Goal: Task Accomplishment & Management: Manage account settings

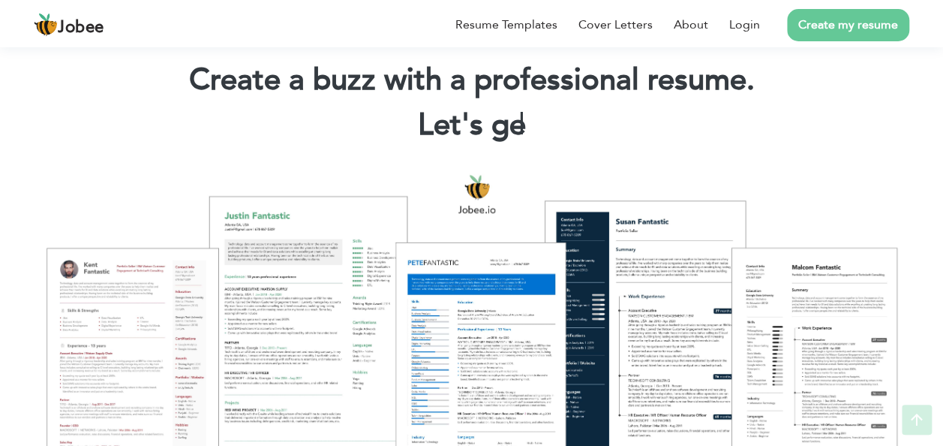
scroll to position [97, 0]
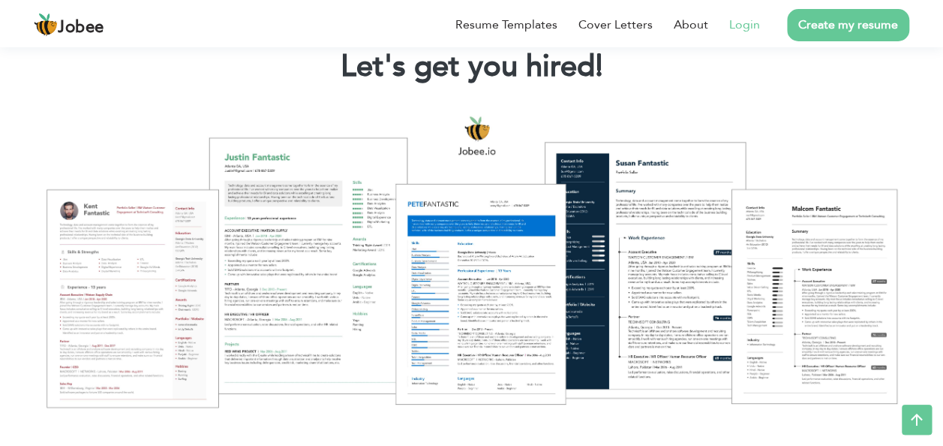
click at [751, 20] on link "Login" at bounding box center [744, 25] width 31 height 18
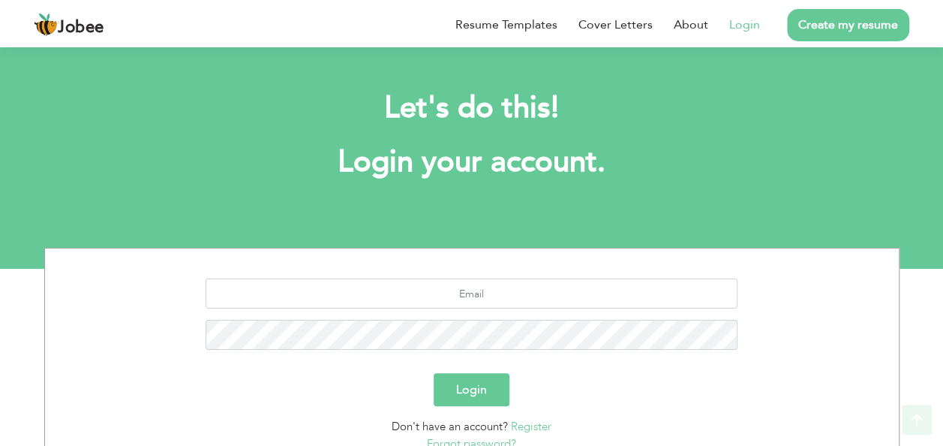
scroll to position [110, 0]
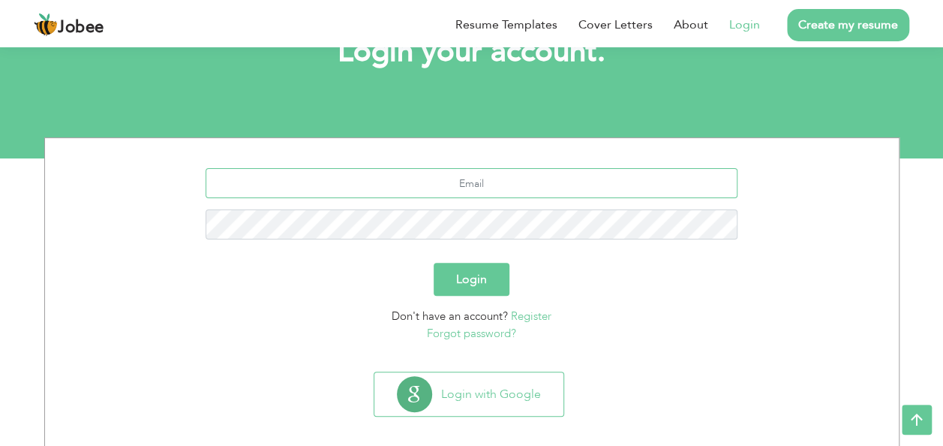
click at [477, 186] on input "text" at bounding box center [472, 183] width 532 height 30
type input "[EMAIL_ADDRESS][DOMAIN_NAME]"
click at [475, 290] on button "Login" at bounding box center [472, 279] width 76 height 33
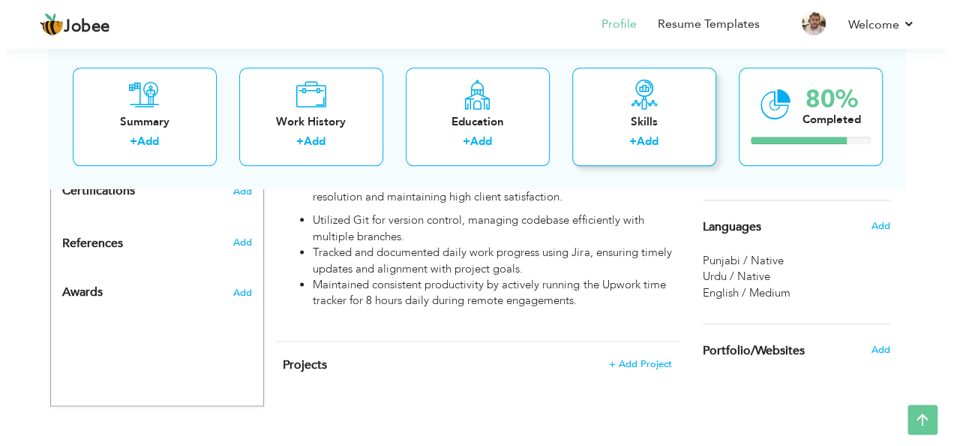
scroll to position [821, 0]
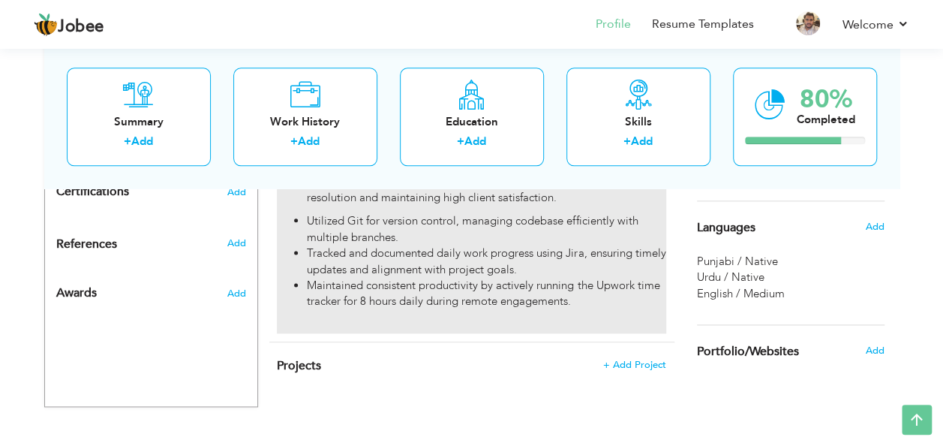
click at [567, 294] on div "Worked on a live project for a US client, transitioning from Flask to FastAPI, …" at bounding box center [471, 28] width 389 height 612
type input "Intern Software Developer"
type input "Meissasoft ,[GEOGRAPHIC_DATA]"
type input "09/2024"
type input "[GEOGRAPHIC_DATA]"
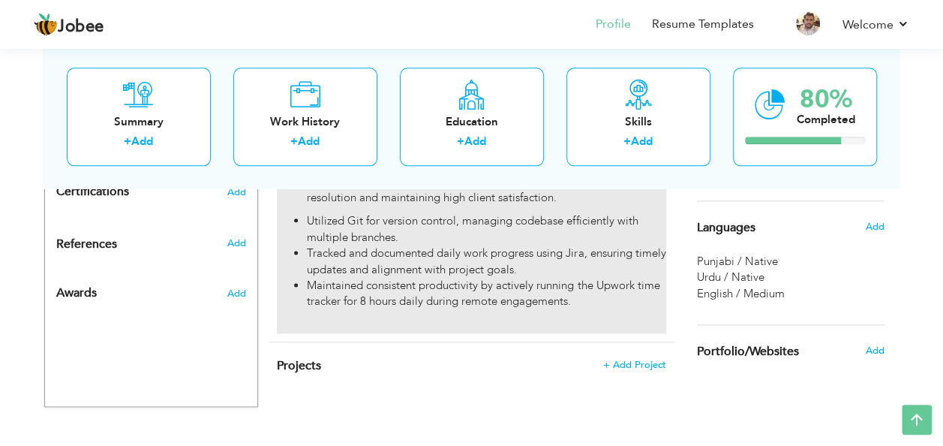
type input "[GEOGRAPHIC_DATA]"
checkbox input "true"
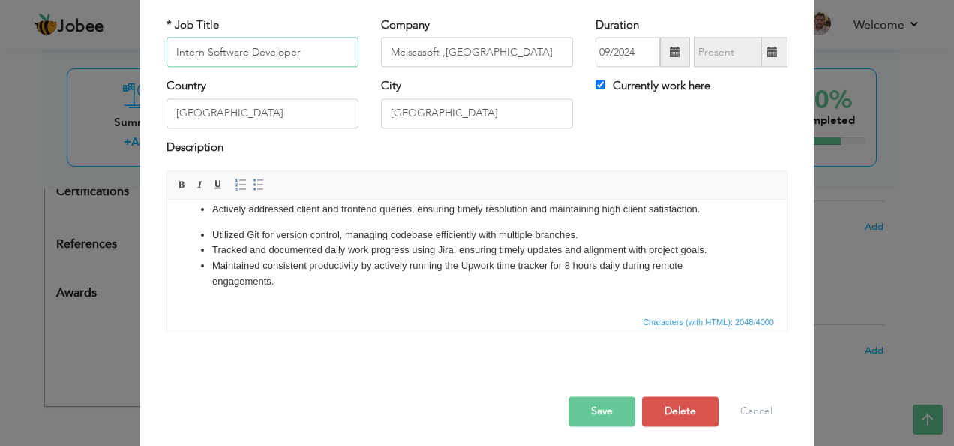
scroll to position [403, 0]
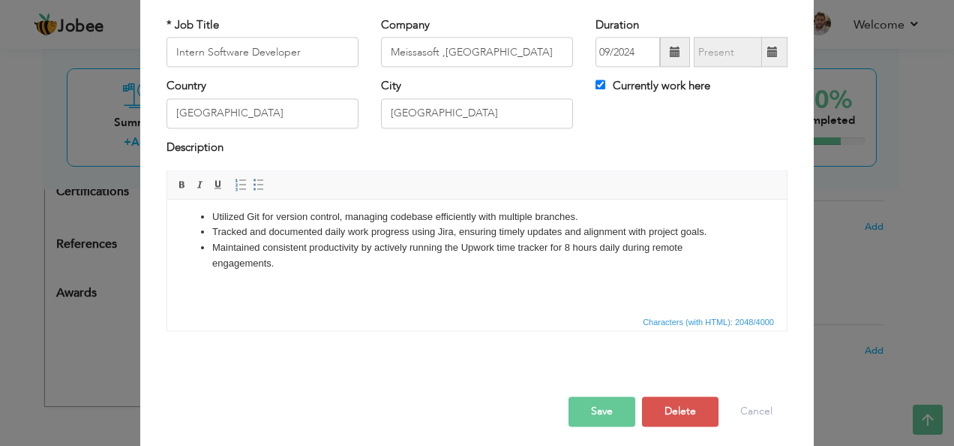
click at [405, 284] on body "Worked on a live project for a US client, transitioning from Flask to FastAPI, …" at bounding box center [477, 62] width 590 height 470
click at [313, 272] on body "Worked on a live project for a US client, transitioning from Flask to FastAPI, …" at bounding box center [477, 62] width 590 height 470
click at [313, 267] on li "​​Maintained consistent productivity by actively running the Upwork time tracke…" at bounding box center [477, 256] width 530 height 32
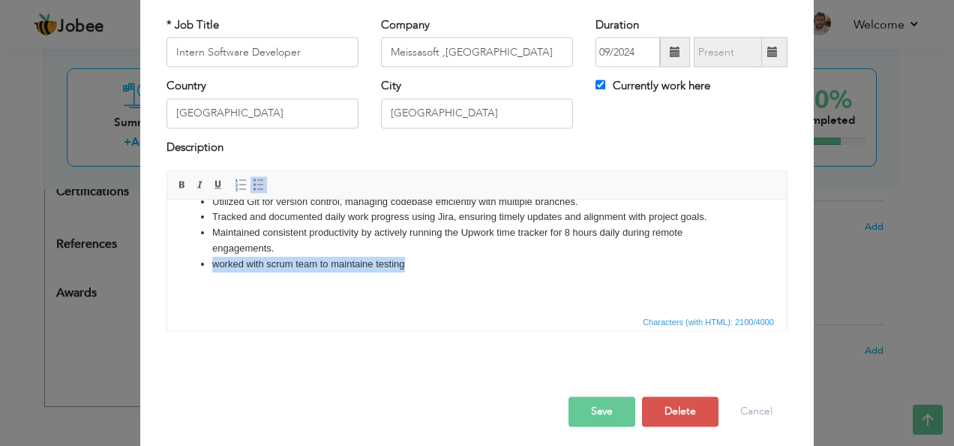
drag, startPoint x: 406, startPoint y: 281, endPoint x: 214, endPoint y: 285, distance: 192.1
click at [214, 272] on li "worked with scrum team to maintaine testing" at bounding box center [477, 265] width 530 height 16
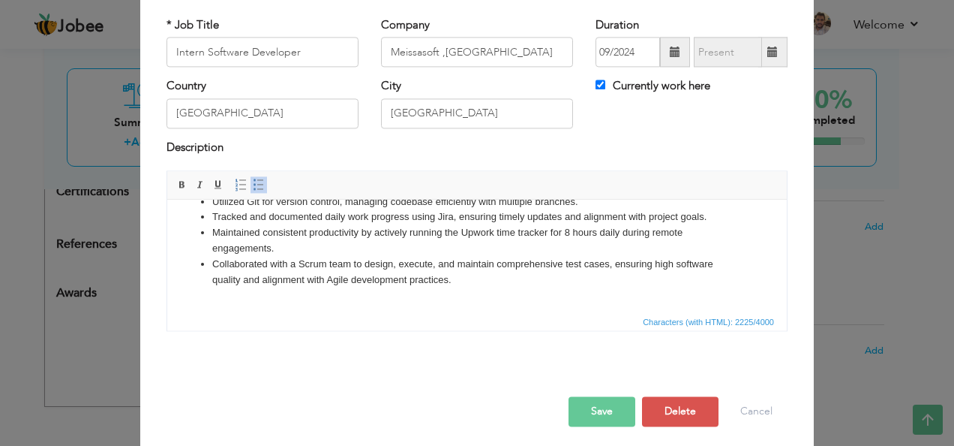
scroll to position [434, 0]
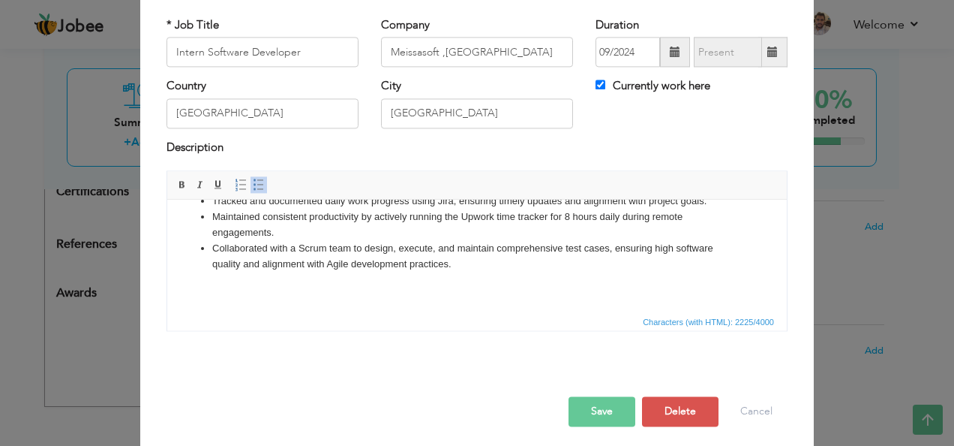
click at [606, 419] on button "Save" at bounding box center [602, 412] width 67 height 30
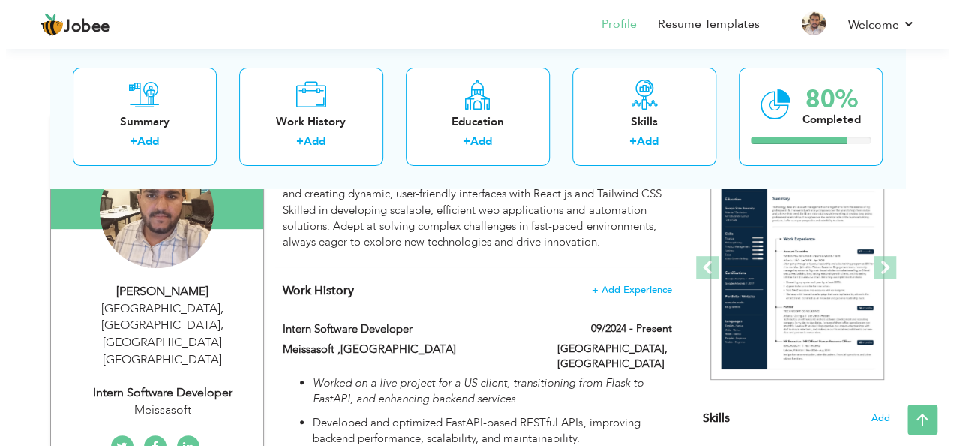
scroll to position [167, 0]
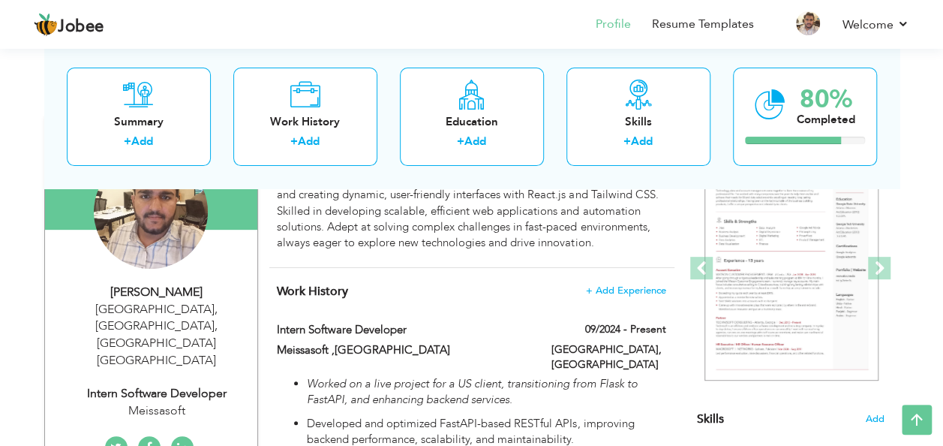
click at [134, 385] on div "Intern Software Developer" at bounding box center [156, 393] width 201 height 17
type input "Abdullah"
type input "Naeem"
type input "+923161762533"
select select "number:166"
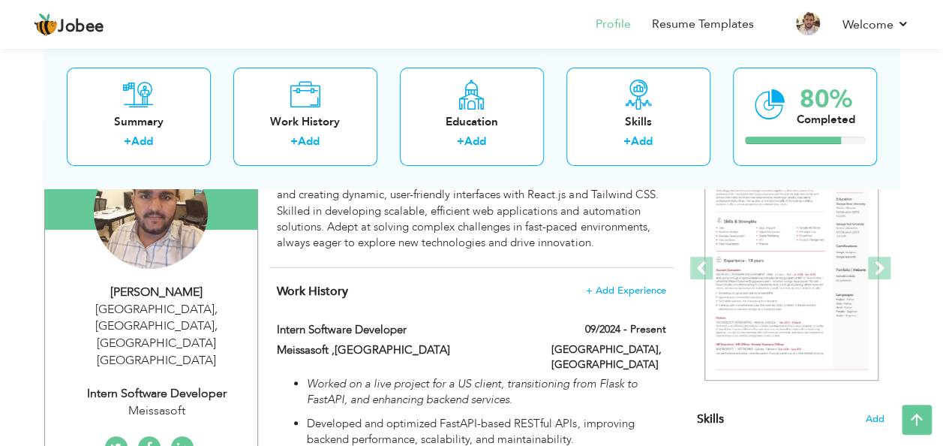
type input "Punjab, Pakistan"
type input "[GEOGRAPHIC_DATA]"
select select "number:3"
type input "Meissasoft"
type input "Intern Software Developer"
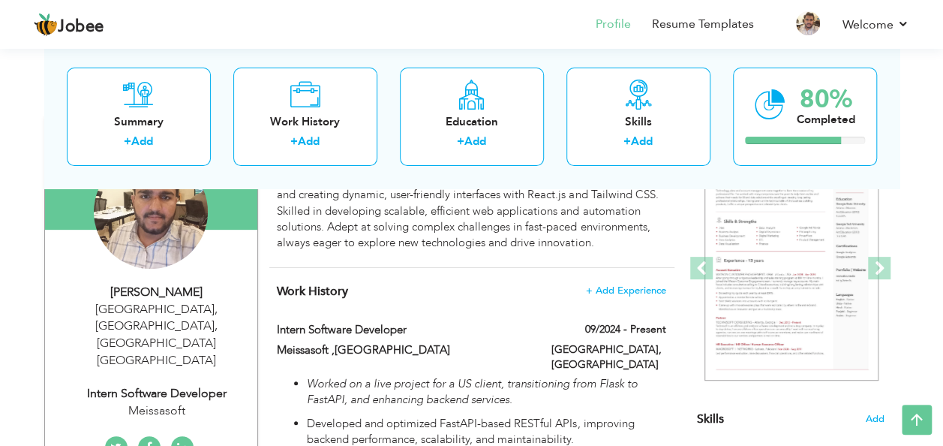
type input "https://www.linkedin.com/in/abdullah-naeem-329407325/"
type input "https://web.facebook.com/abdullah.gill.9822"
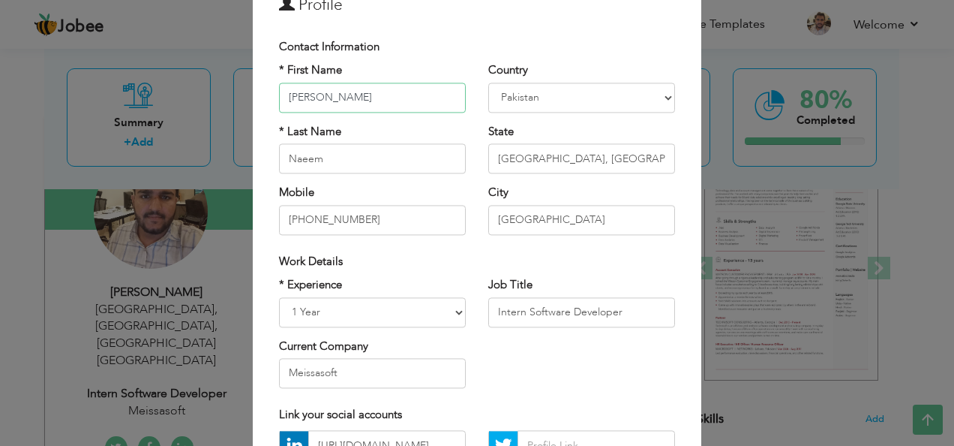
scroll to position [71, 0]
click at [623, 305] on input "Intern Software Developer" at bounding box center [581, 311] width 187 height 30
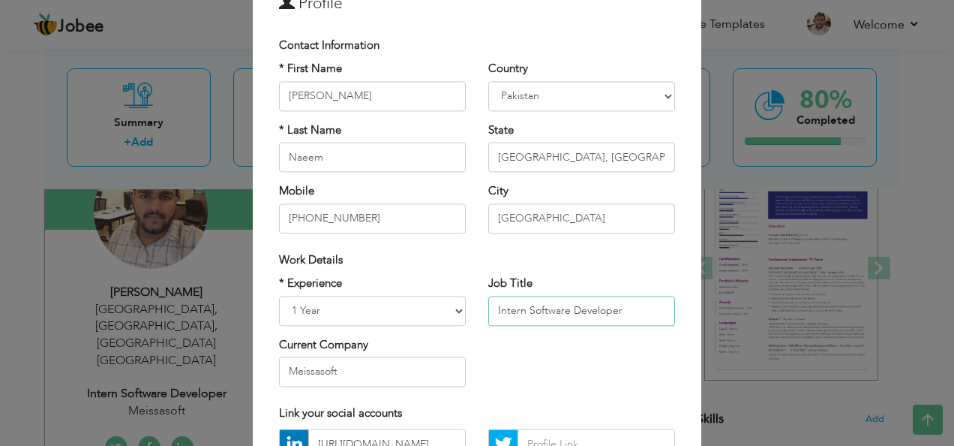
drag, startPoint x: 623, startPoint y: 305, endPoint x: 492, endPoint y: 308, distance: 131.3
click at [492, 308] on input "Intern Software Developer" at bounding box center [581, 311] width 187 height 30
type input "p"
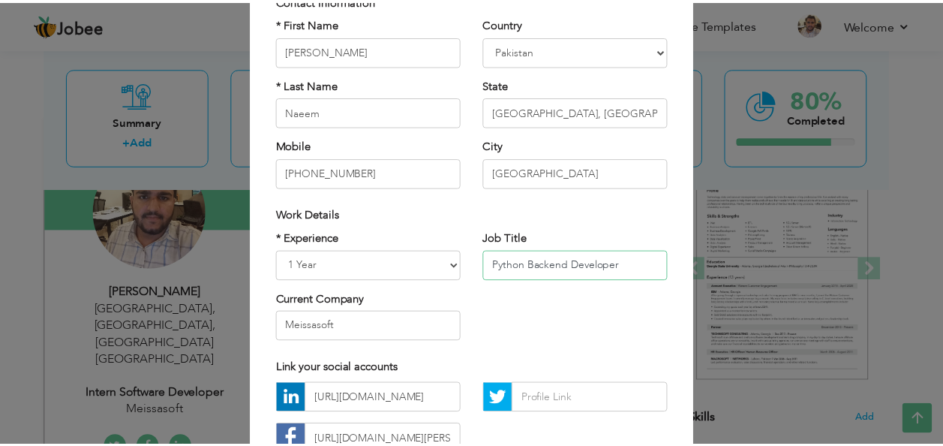
scroll to position [227, 0]
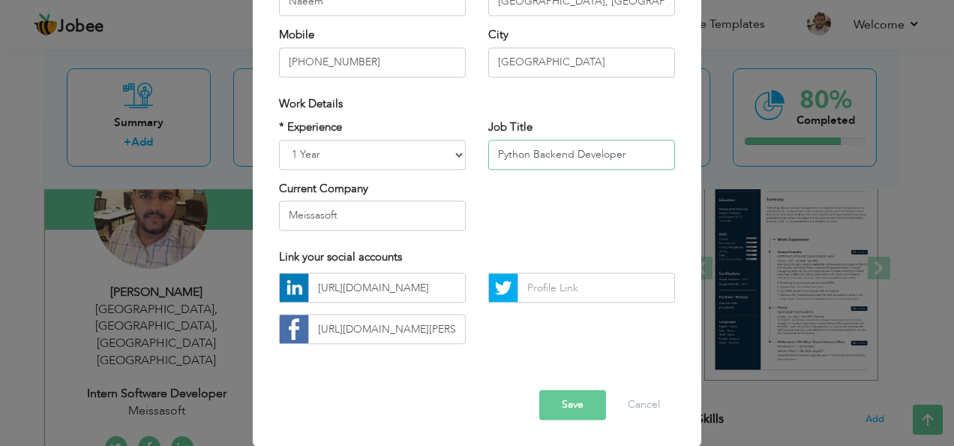
type input "Python Backend Developer"
click at [572, 399] on button "Save" at bounding box center [572, 405] width 67 height 30
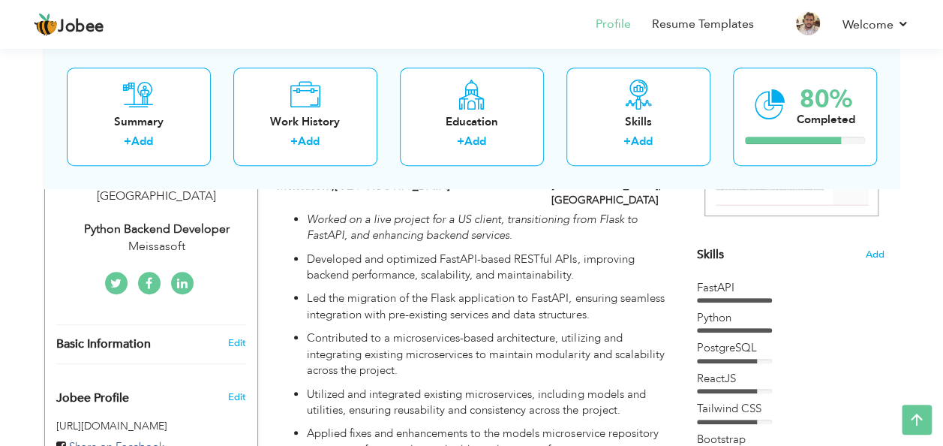
scroll to position [324, 0]
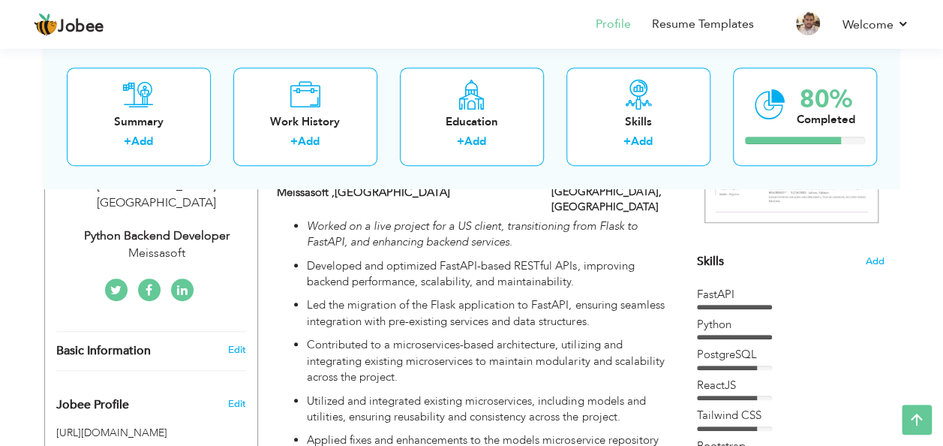
click at [154, 278] on link at bounding box center [149, 289] width 23 height 23
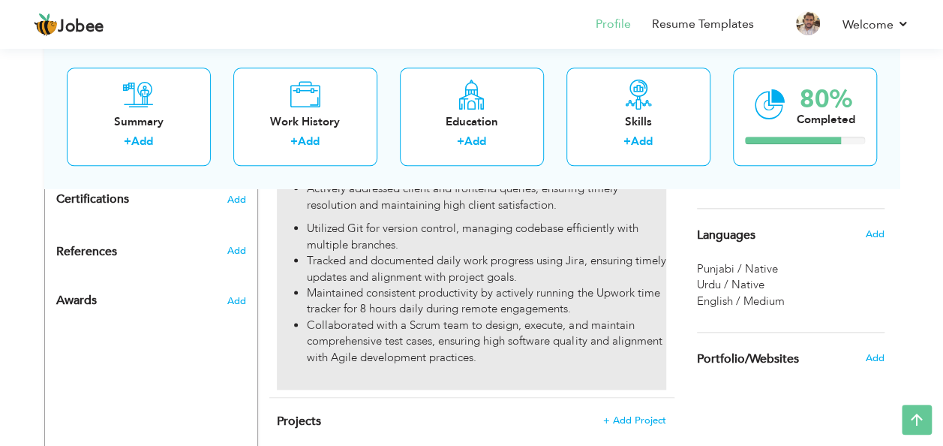
scroll to position [870, 0]
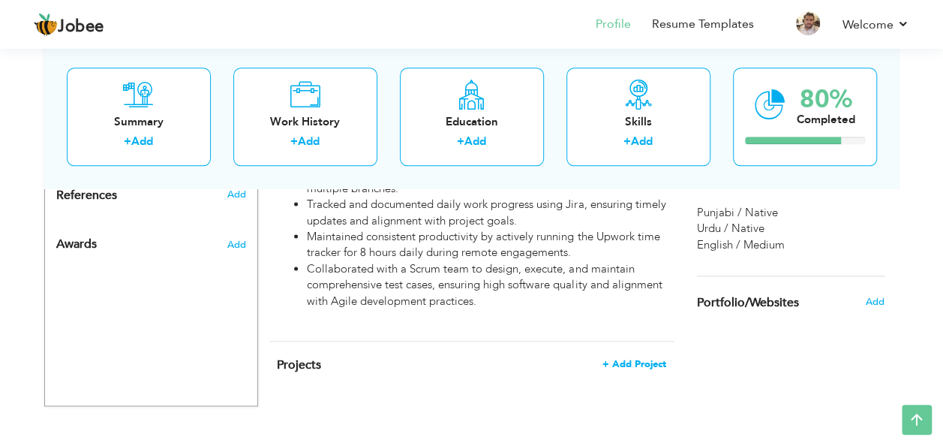
click at [623, 359] on span "+ Add Project" at bounding box center [634, 364] width 64 height 11
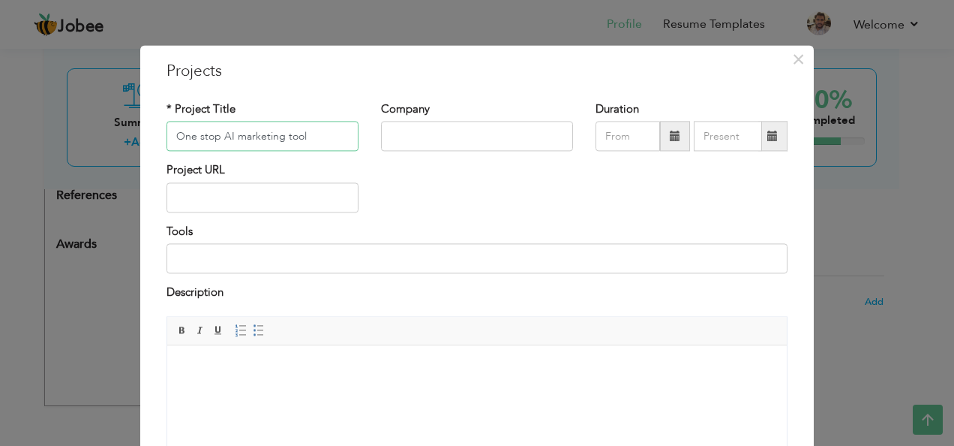
type input "One stop AI marketing tool"
click at [422, 137] on input "text" at bounding box center [477, 137] width 192 height 30
type input "Meissasoft, Lahore"
click at [670, 131] on span at bounding box center [675, 136] width 11 height 11
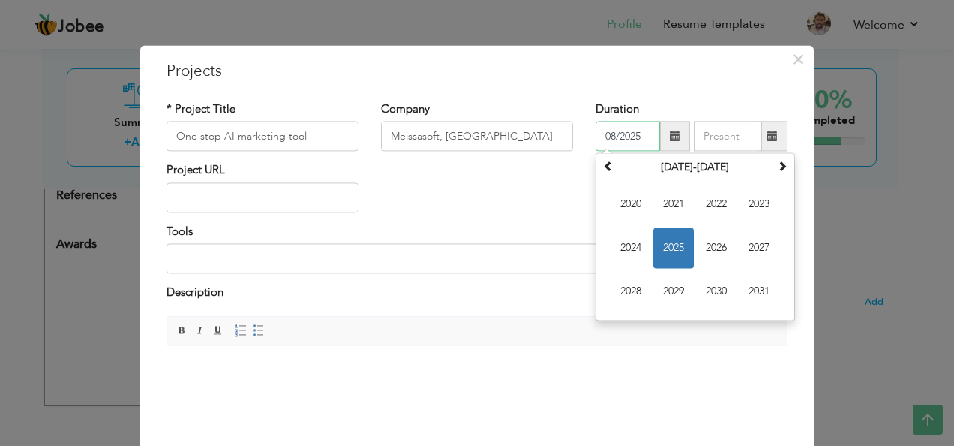
click at [612, 135] on input "08/2025" at bounding box center [628, 137] width 65 height 30
click at [656, 257] on span "2025" at bounding box center [673, 248] width 41 height 41
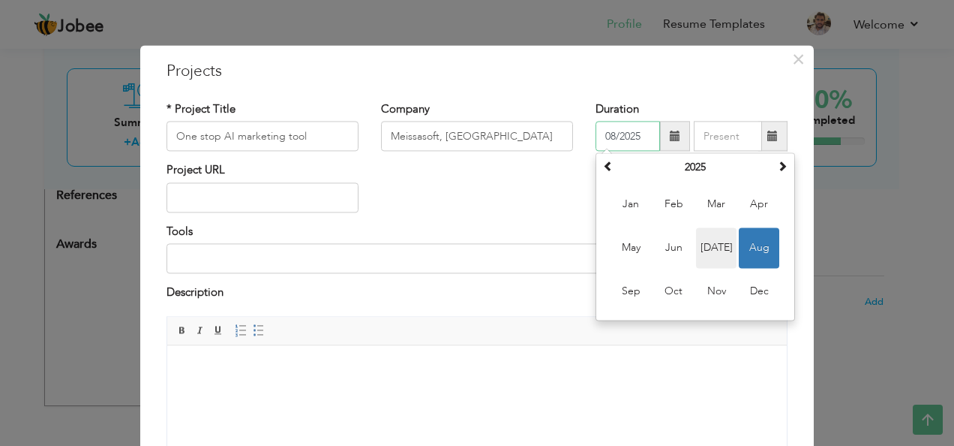
click at [724, 263] on span "Jul" at bounding box center [716, 248] width 41 height 41
type input "07/2025"
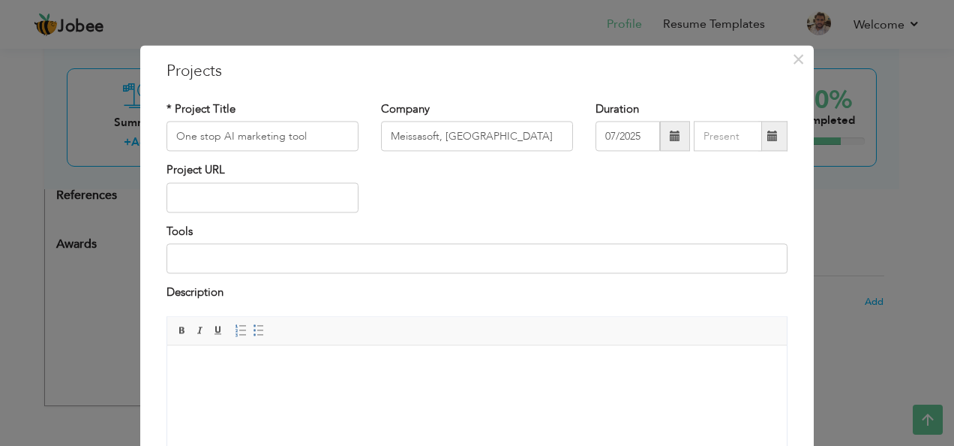
click at [768, 140] on span at bounding box center [773, 136] width 11 height 11
click at [628, 226] on div "Tools" at bounding box center [477, 249] width 621 height 50
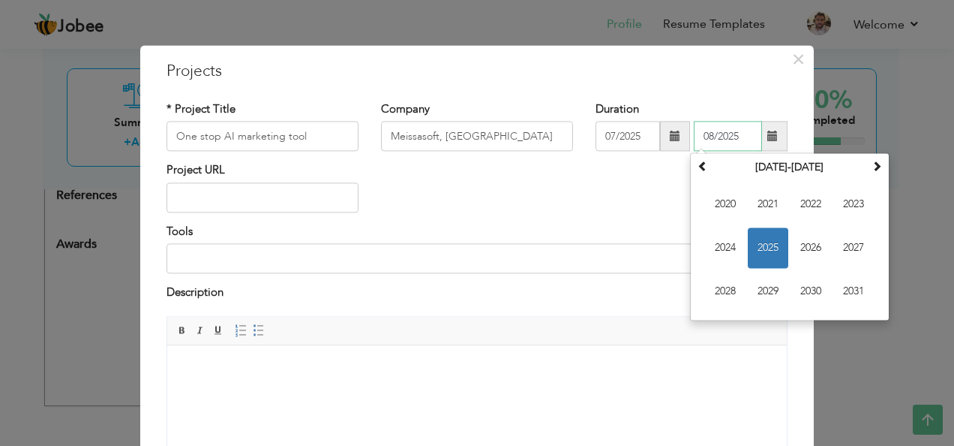
click at [756, 129] on input "08/2025" at bounding box center [728, 137] width 68 height 30
type input "0"
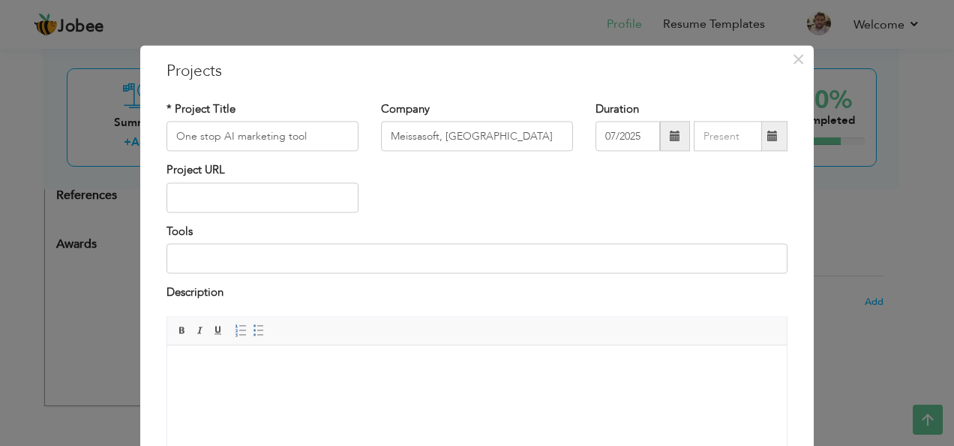
click at [559, 201] on div "Project URL" at bounding box center [477, 193] width 644 height 61
click at [229, 209] on input "text" at bounding box center [263, 197] width 192 height 30
click at [795, 54] on span "×" at bounding box center [798, 59] width 13 height 27
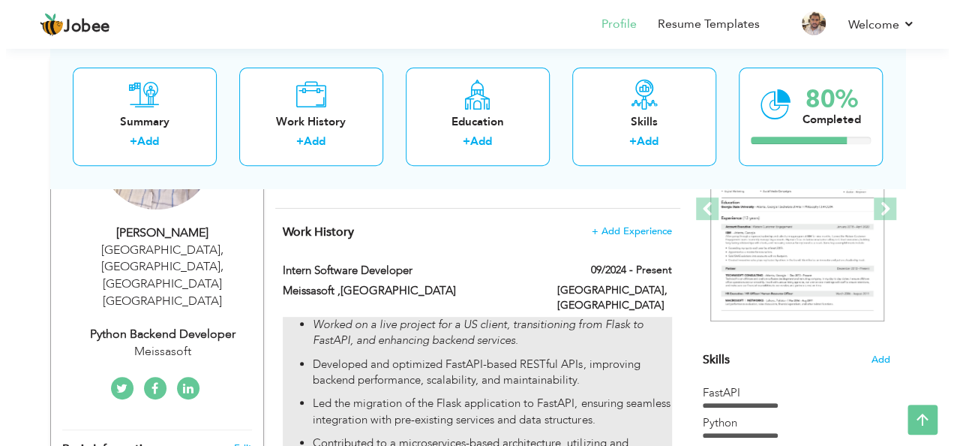
scroll to position [224, 0]
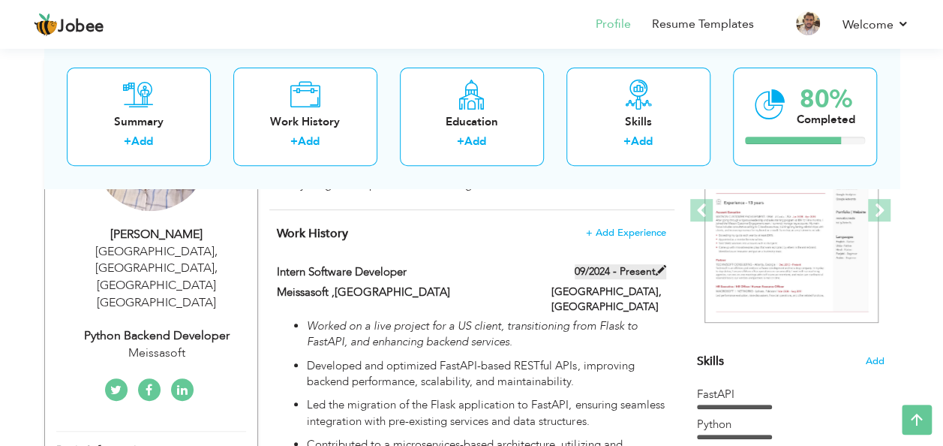
click at [658, 270] on span at bounding box center [661, 270] width 11 height 11
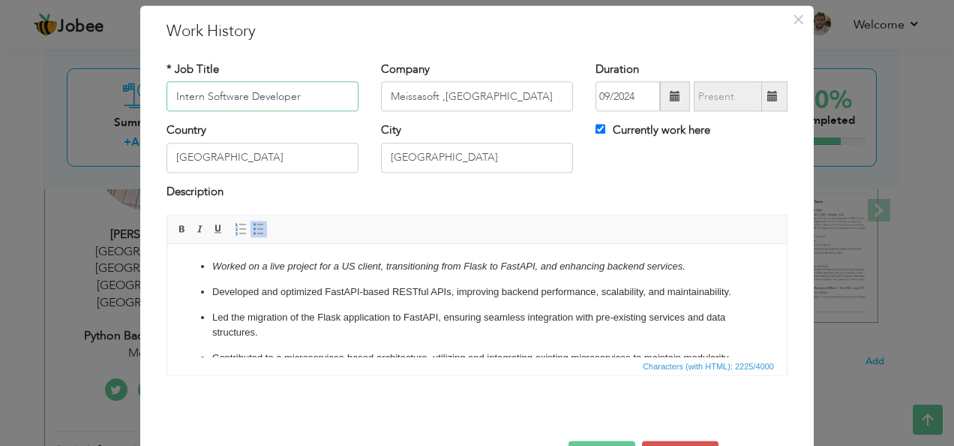
scroll to position [41, 0]
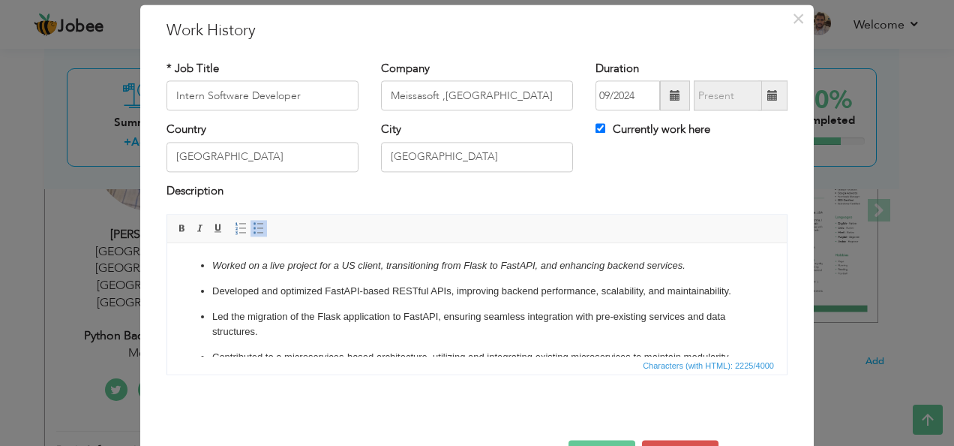
click at [768, 99] on span at bounding box center [773, 95] width 11 height 11
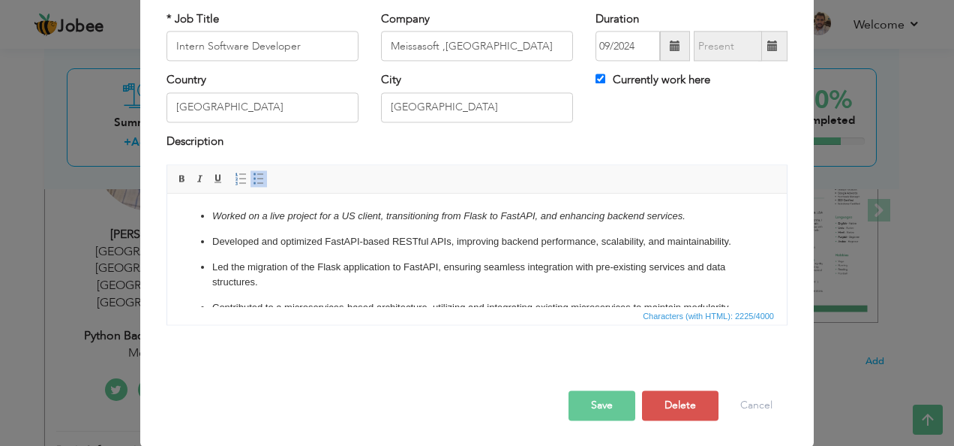
scroll to position [0, 0]
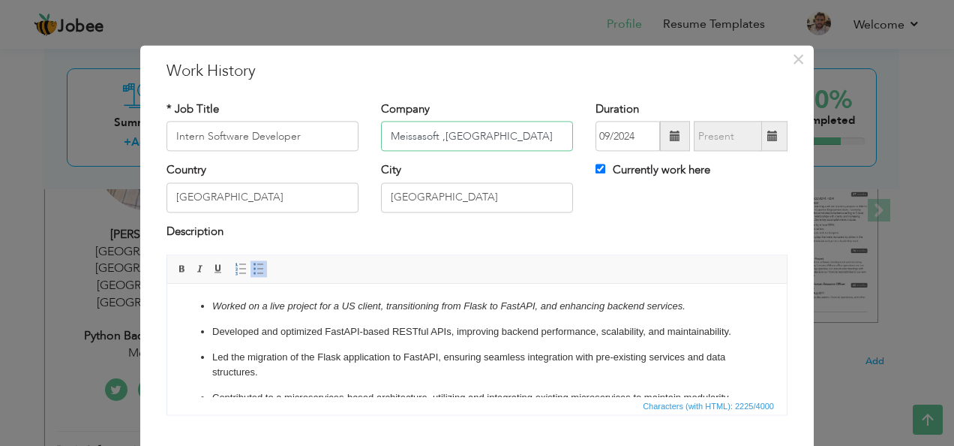
click at [392, 132] on input "Meissasoft ,Lahore" at bounding box center [477, 137] width 192 height 30
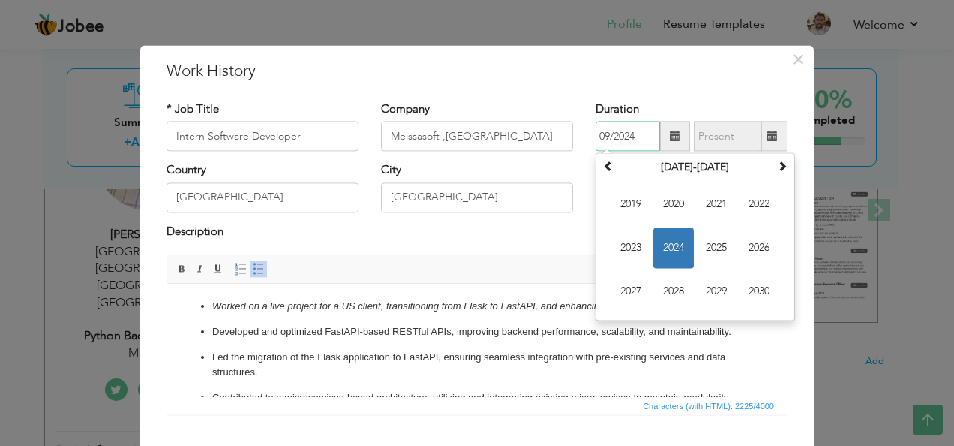
click at [626, 143] on input "09/2024" at bounding box center [628, 137] width 65 height 30
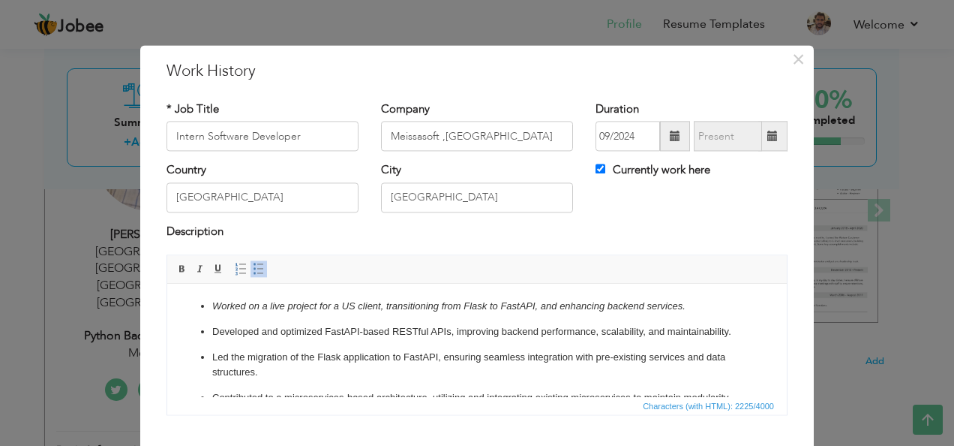
click at [638, 173] on label "Currently work here" at bounding box center [653, 171] width 115 height 16
click at [605, 173] on input "Currently work here" at bounding box center [601, 169] width 10 height 10
checkbox input "false"
click at [771, 136] on span at bounding box center [773, 136] width 11 height 11
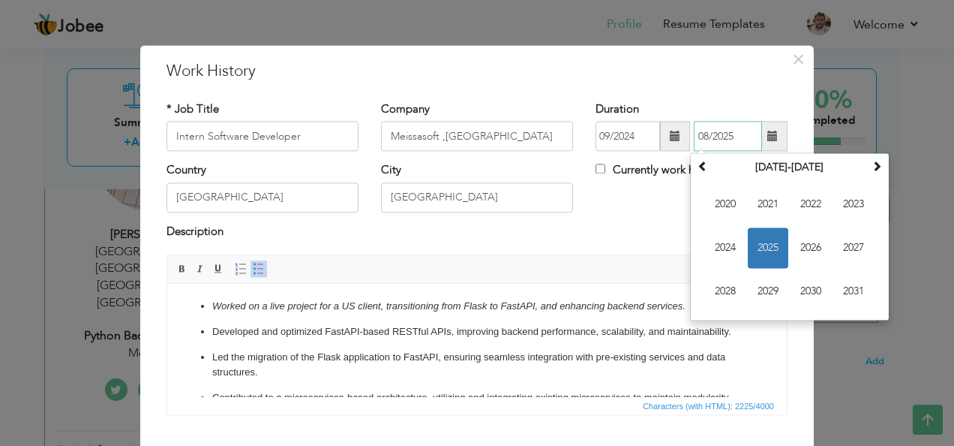
click at [768, 245] on span "2025" at bounding box center [768, 248] width 41 height 41
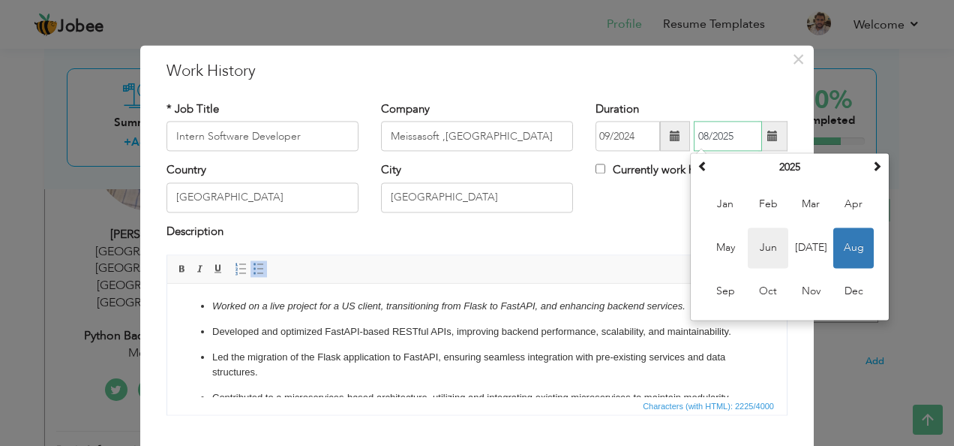
click at [760, 245] on span "Jun" at bounding box center [768, 248] width 41 height 41
type input "06/2025"
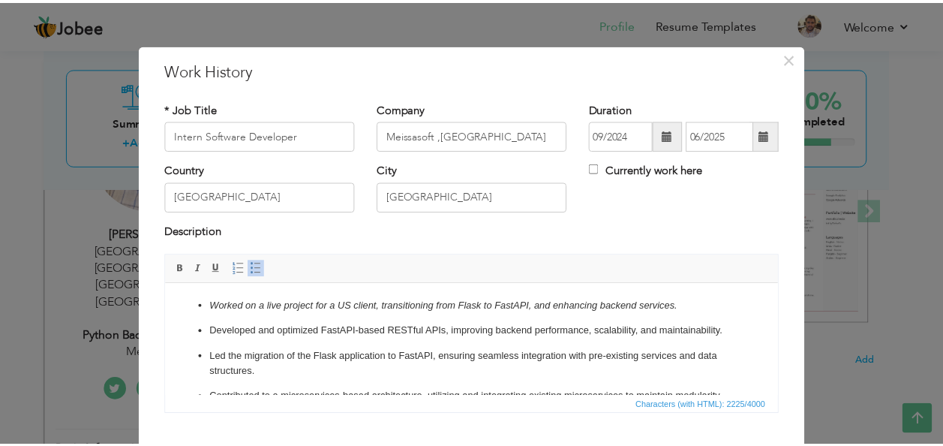
scroll to position [90, 0]
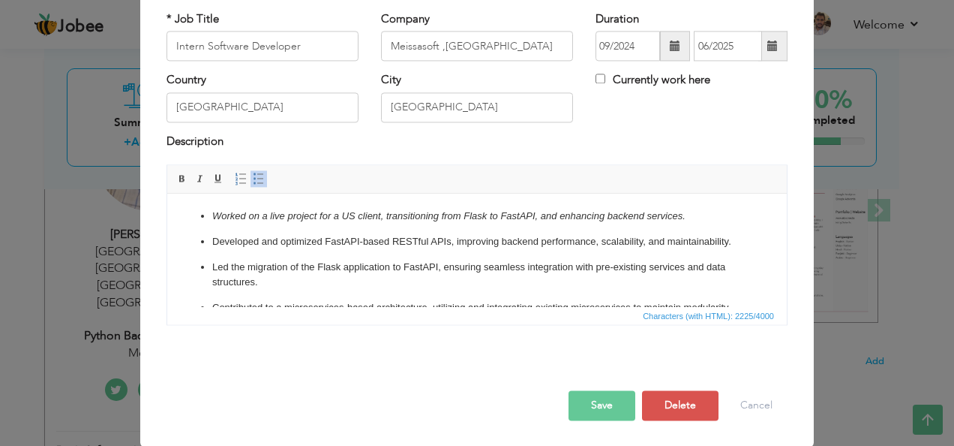
click at [598, 391] on button "Save" at bounding box center [602, 406] width 67 height 30
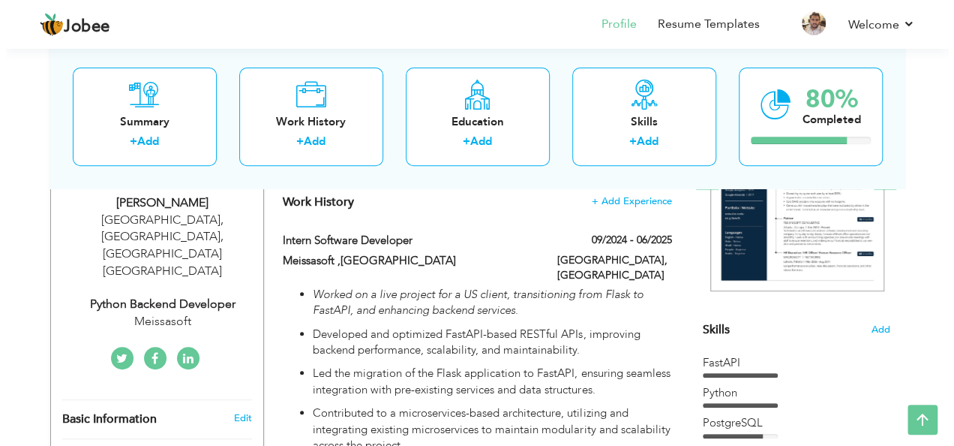
scroll to position [257, 0]
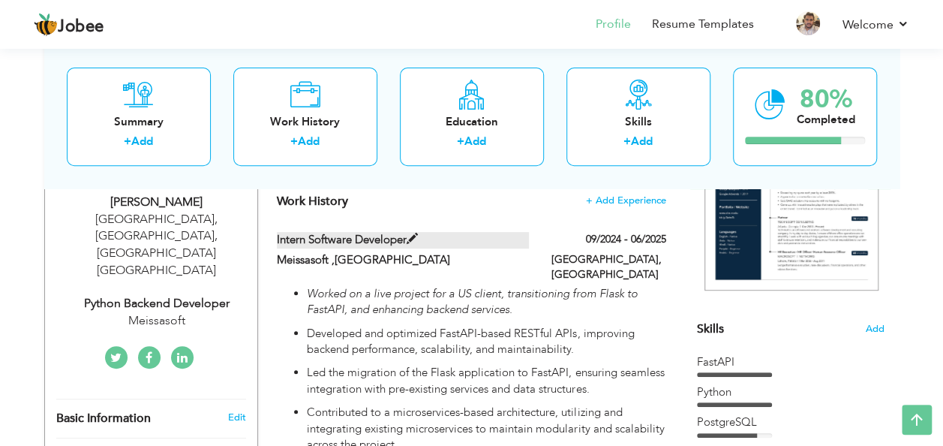
click at [417, 237] on span at bounding box center [412, 238] width 11 height 11
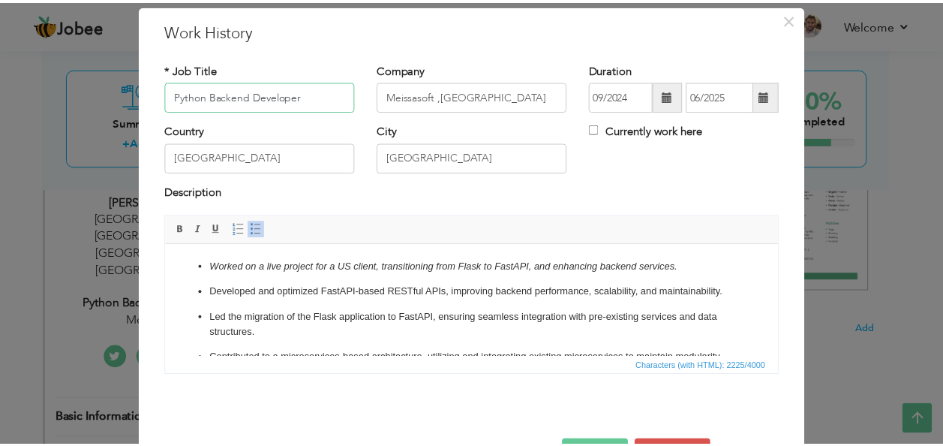
scroll to position [90, 0]
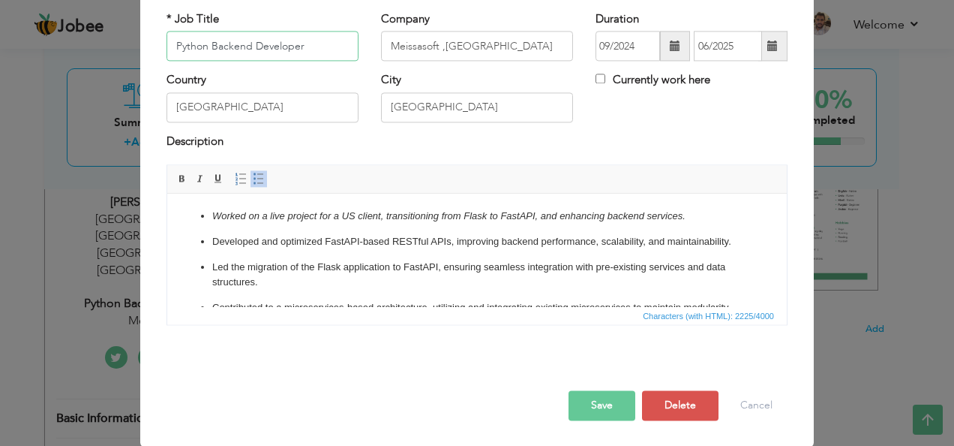
type input "Python Backend Developer"
click at [582, 391] on button "Save" at bounding box center [602, 406] width 67 height 30
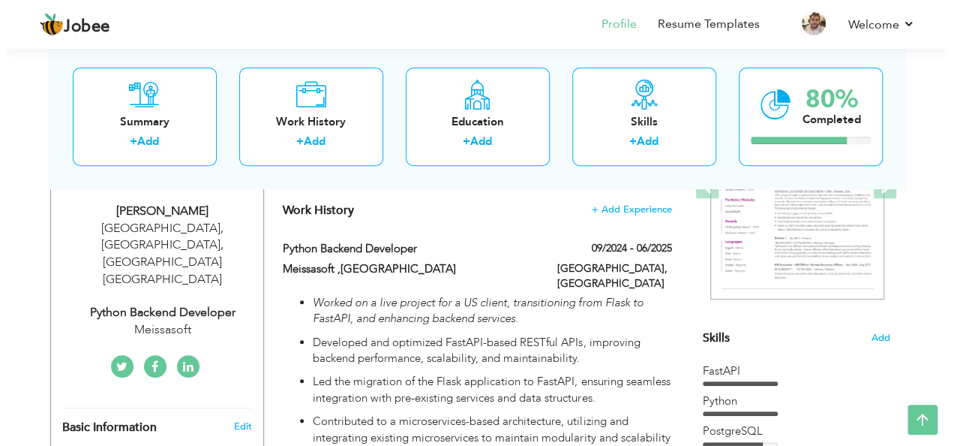
scroll to position [248, 0]
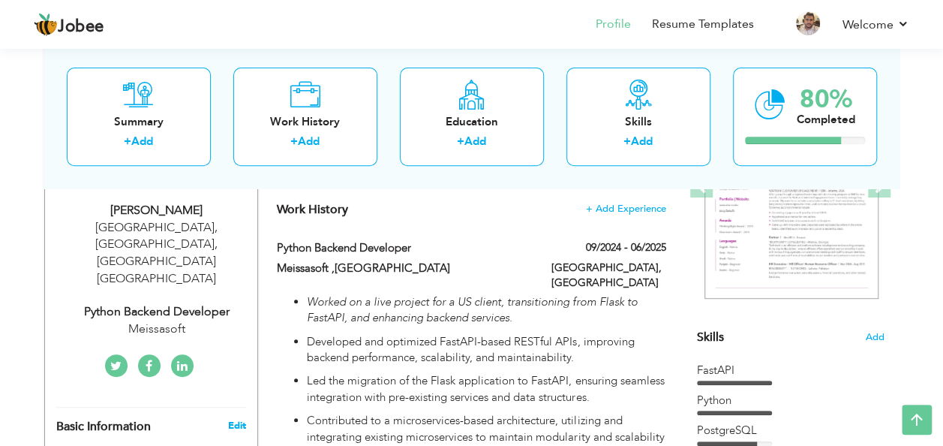
click at [236, 419] on link "Edit" at bounding box center [236, 426] width 18 height 14
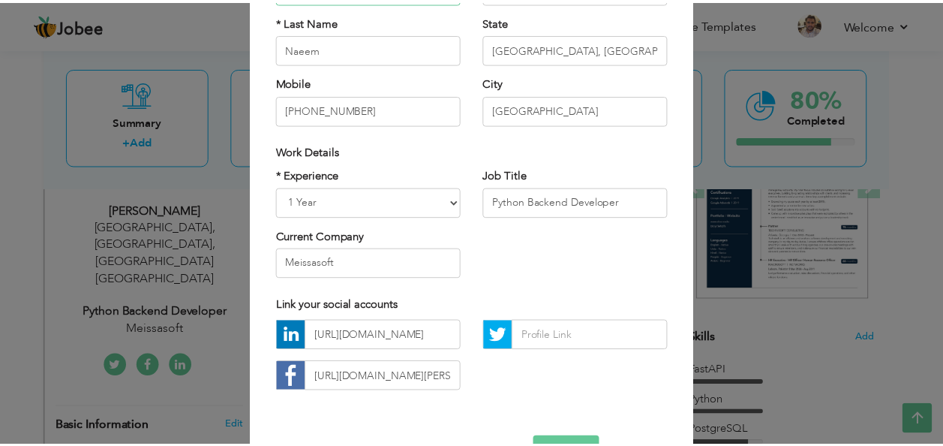
scroll to position [227, 0]
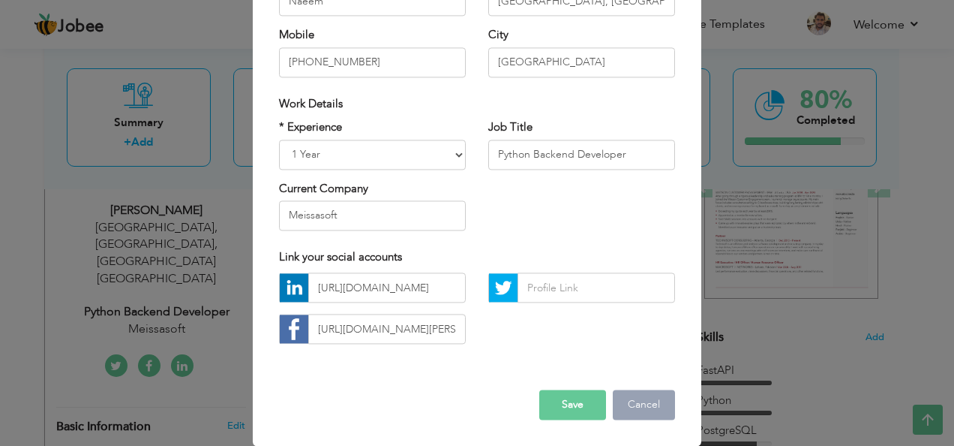
click at [635, 400] on button "Cancel" at bounding box center [644, 405] width 62 height 30
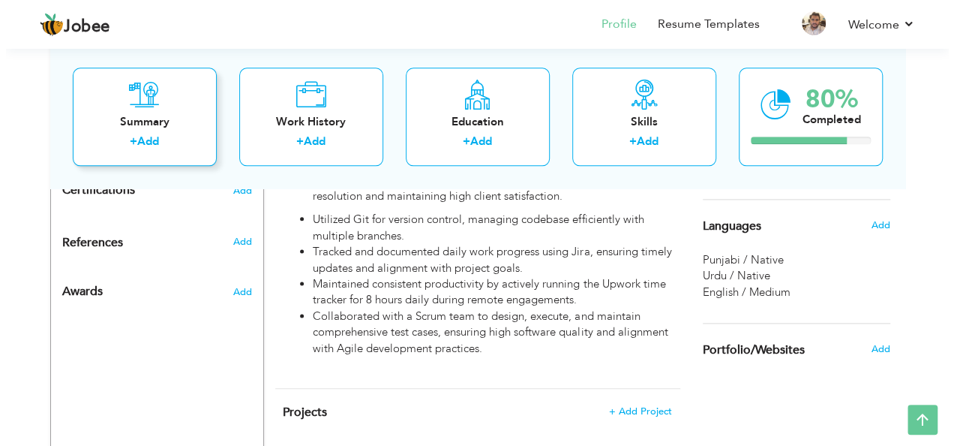
scroll to position [870, 0]
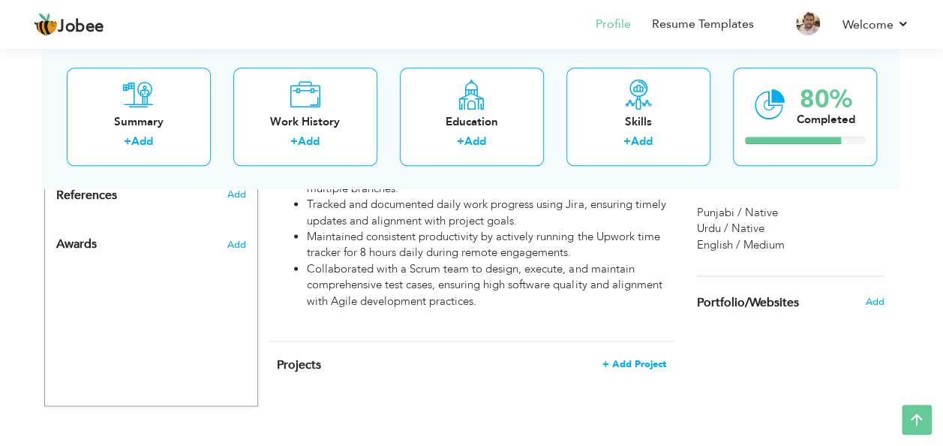
click at [630, 359] on span "+ Add Project" at bounding box center [634, 364] width 64 height 11
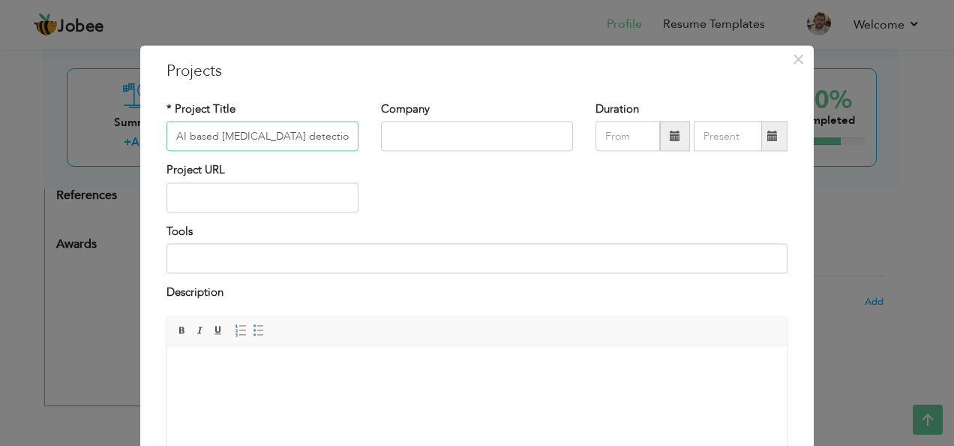
scroll to position [0, 1]
click at [218, 139] on input "AI based Glaucoma detection system" at bounding box center [263, 137] width 192 height 30
type input "AI based glaucoma detection system"
click at [417, 131] on input "text" at bounding box center [477, 137] width 192 height 30
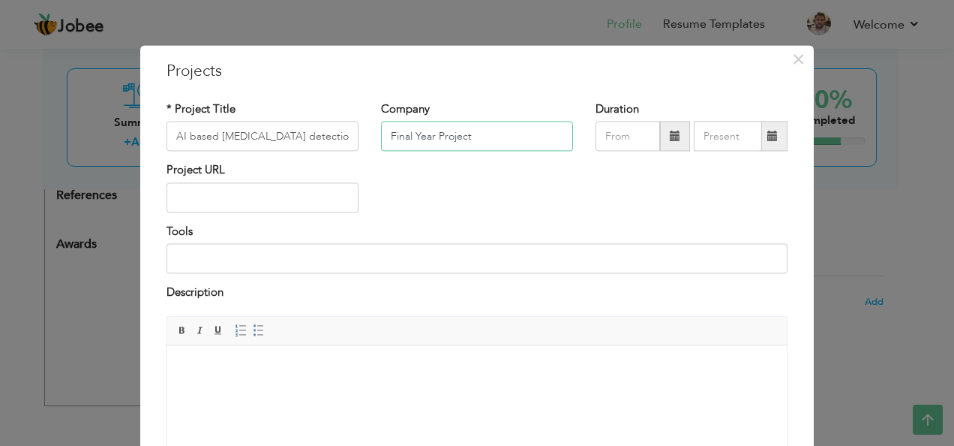
type input "Final Year Project"
click at [663, 137] on span at bounding box center [675, 137] width 30 height 30
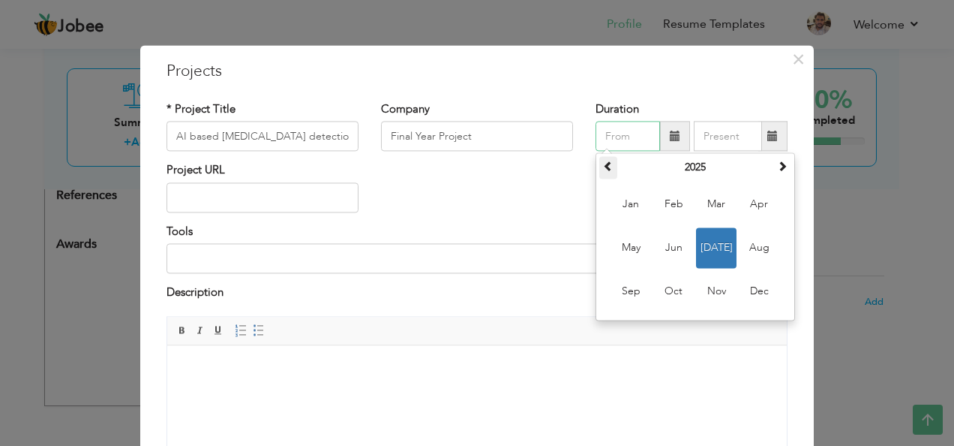
click at [607, 171] on span at bounding box center [608, 166] width 11 height 11
click at [643, 262] on span "May" at bounding box center [631, 248] width 41 height 41
type input "05/2024"
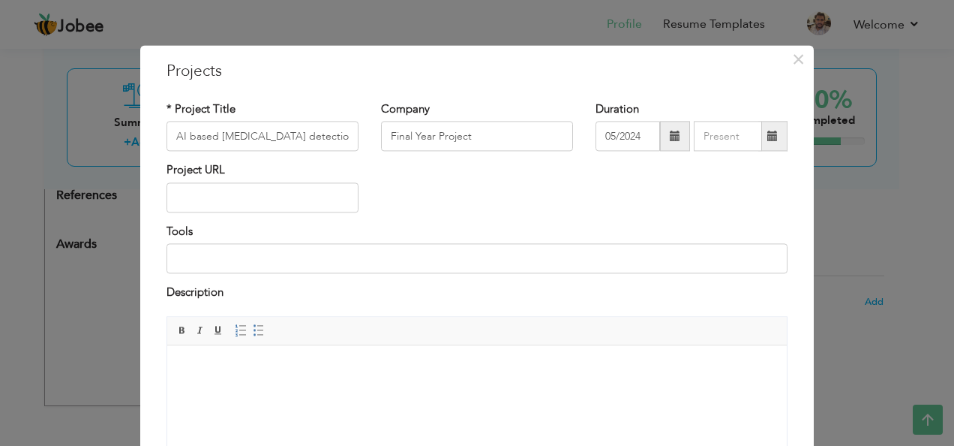
click at [768, 137] on span at bounding box center [773, 136] width 11 height 11
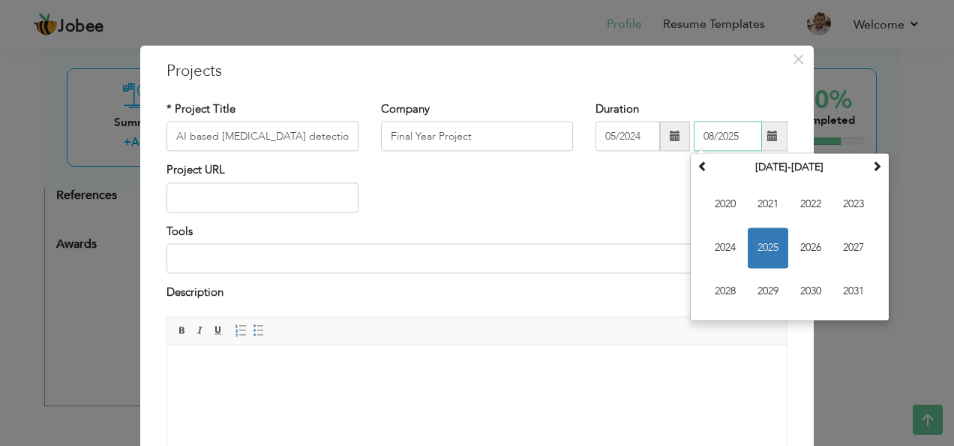
click at [768, 246] on span "2025" at bounding box center [768, 248] width 41 height 41
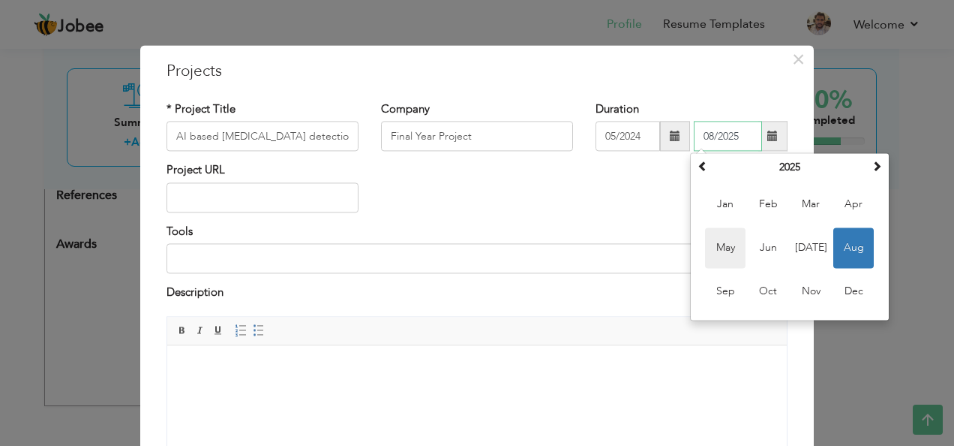
click at [731, 251] on span "May" at bounding box center [725, 248] width 41 height 41
type input "05/2025"
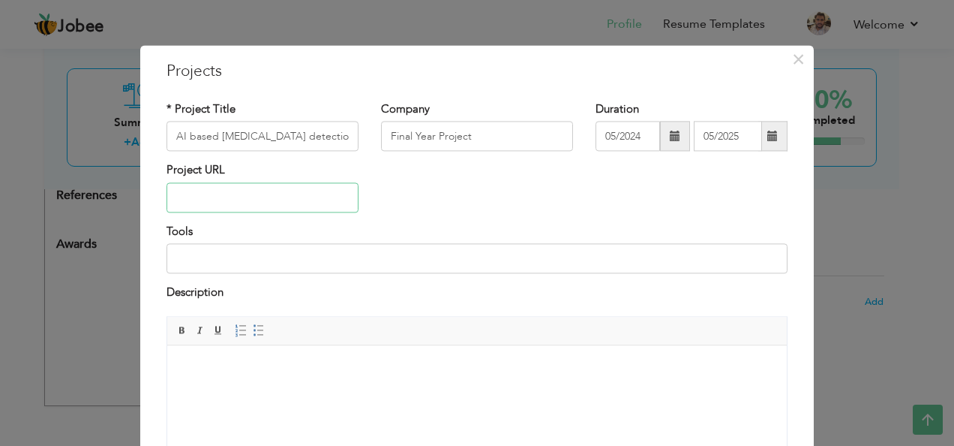
click at [296, 182] on input "text" at bounding box center [263, 197] width 192 height 30
paste input "https://github.com/Abdullah-Naeem-Gill/FULL-FINAL-YEAR-PROJECT.git"
type input "https://github.com/Abdullah-Naeem-Gill/FULL-FINAL-YEAR-PROJECT.git"
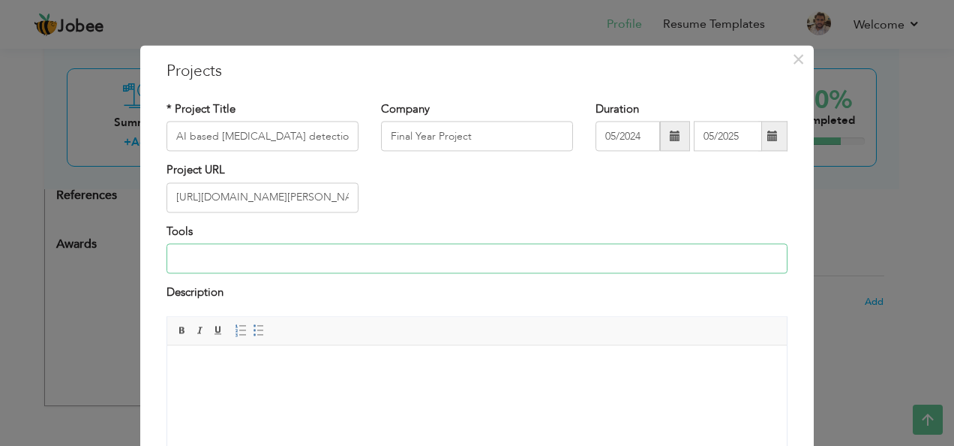
click at [275, 251] on input at bounding box center [477, 259] width 621 height 30
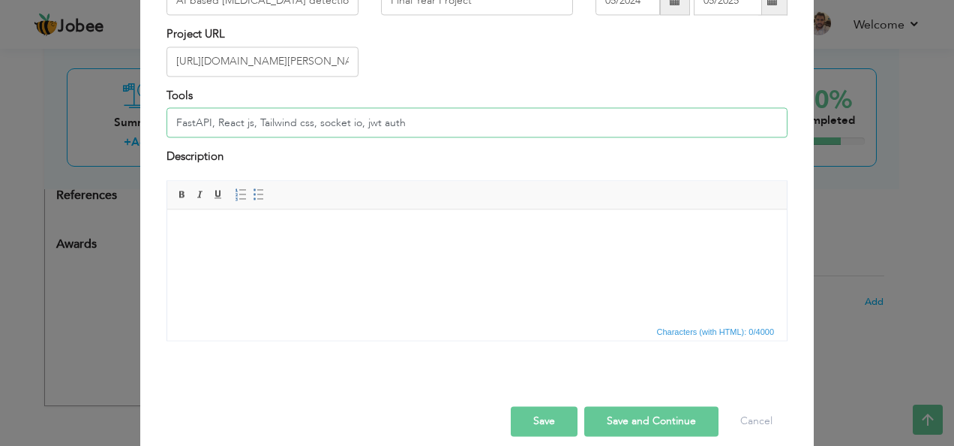
scroll to position [152, 0]
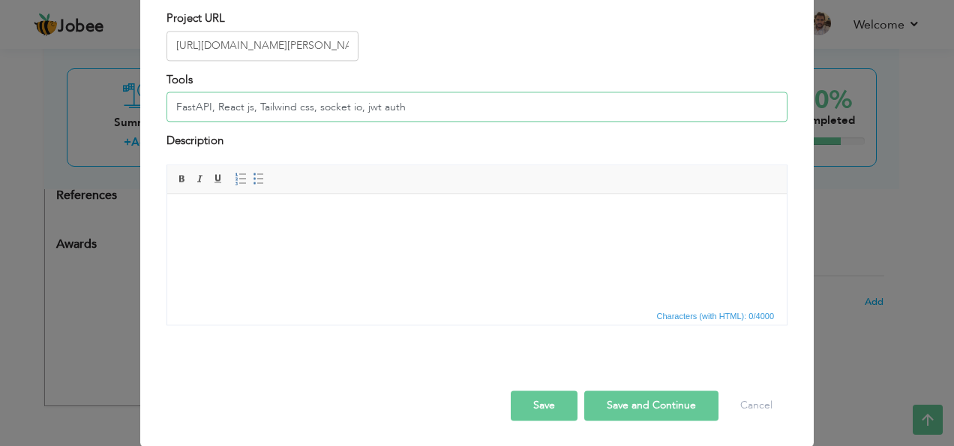
type input "FastAPI, React js, Tailwind css, socket io, jwt auth"
click at [365, 239] on html at bounding box center [477, 217] width 620 height 46
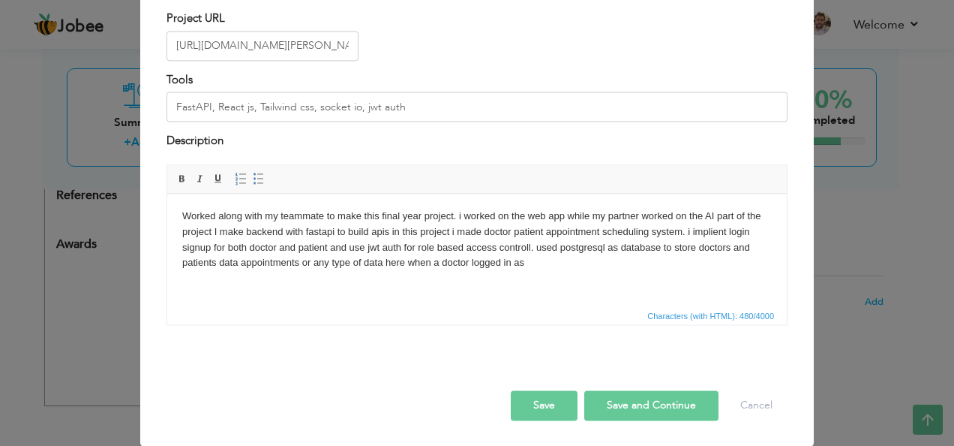
click at [382, 263] on body "Worked along with my teammate to make this final year project. i worked on the …" at bounding box center [477, 240] width 590 height 62
click at [560, 255] on body "Worked along with my teammate to make this final year project. i worked on the …" at bounding box center [477, 240] width 590 height 62
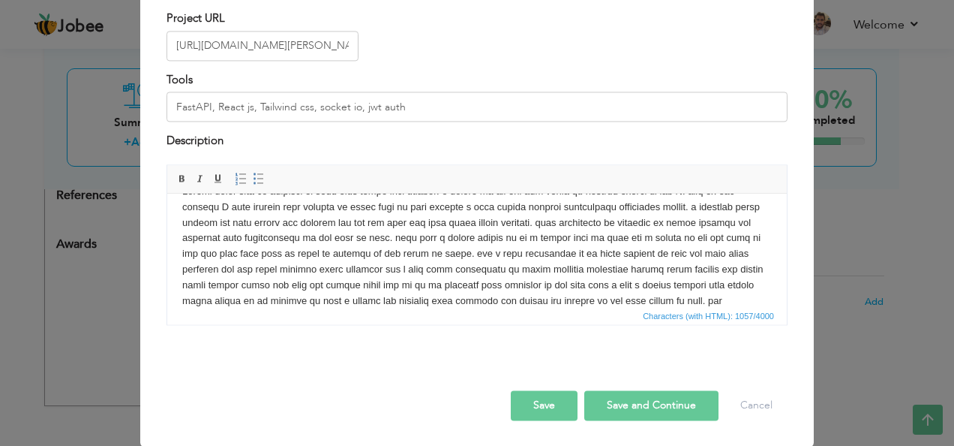
scroll to position [41, 0]
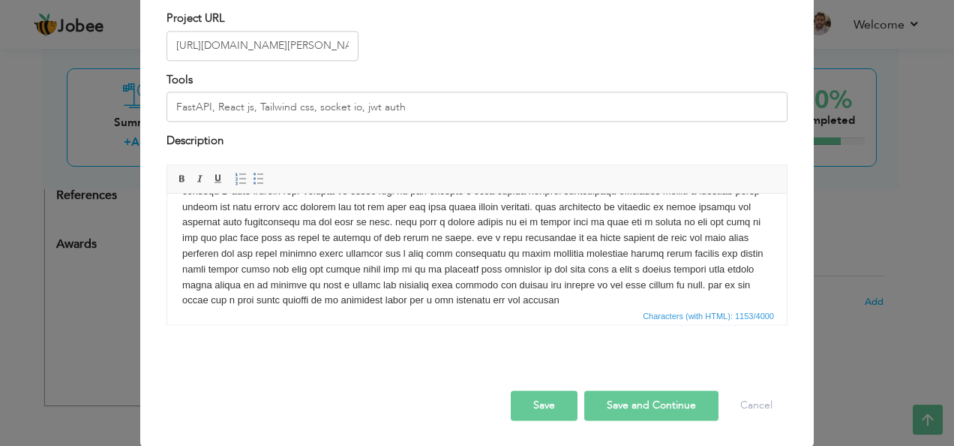
click at [734, 233] on body at bounding box center [477, 238] width 590 height 140
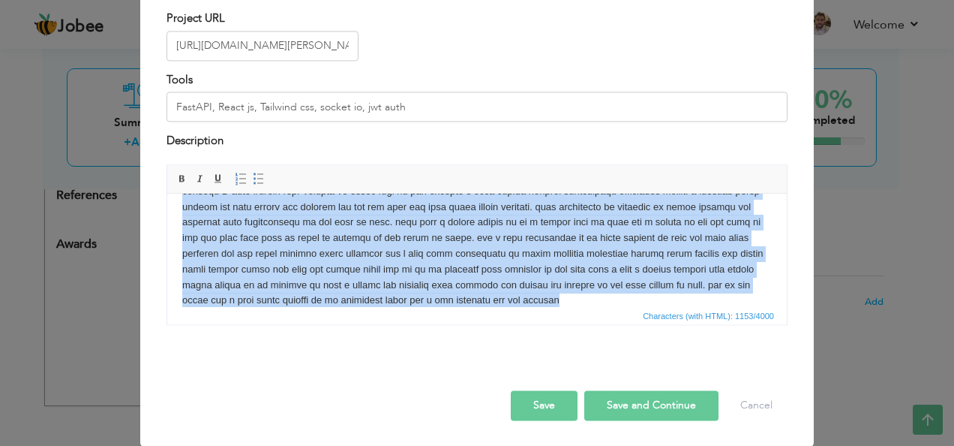
copy body "Worked along with my teammate to make this final year project. i worked on the …"
click at [607, 303] on body at bounding box center [477, 238] width 590 height 140
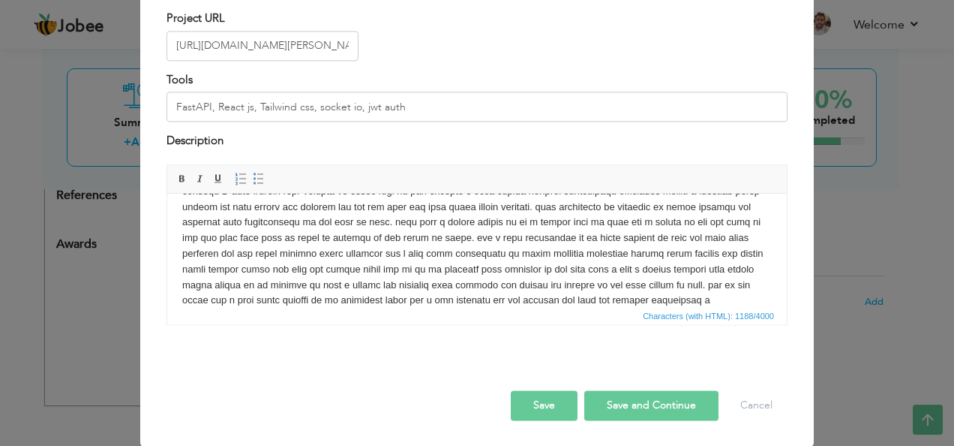
scroll to position [56, 0]
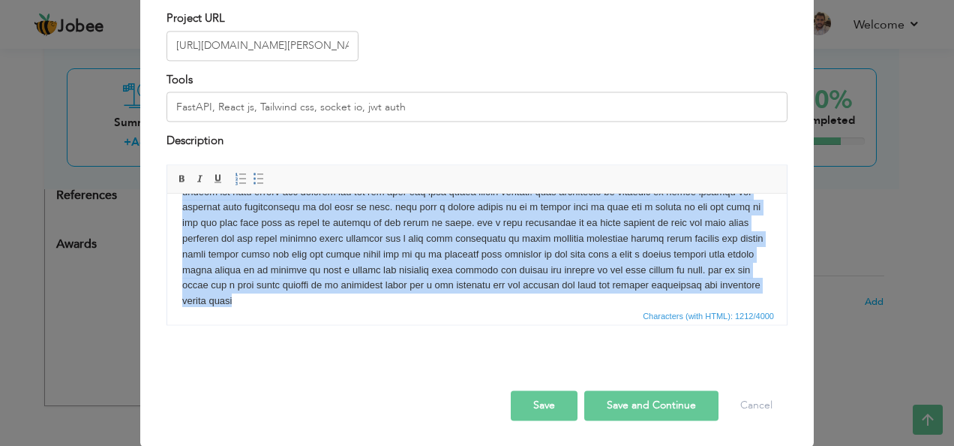
copy body "Worked along with my teammate to make this final year project. i worked on the …"
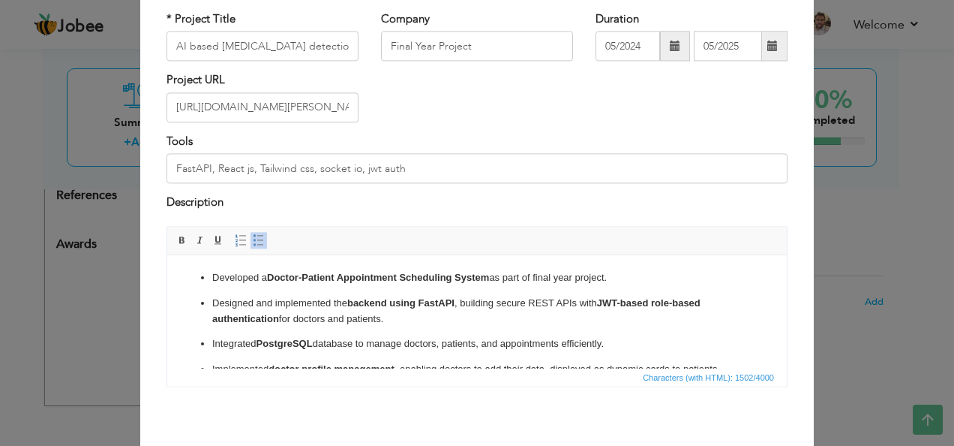
scroll to position [88, 0]
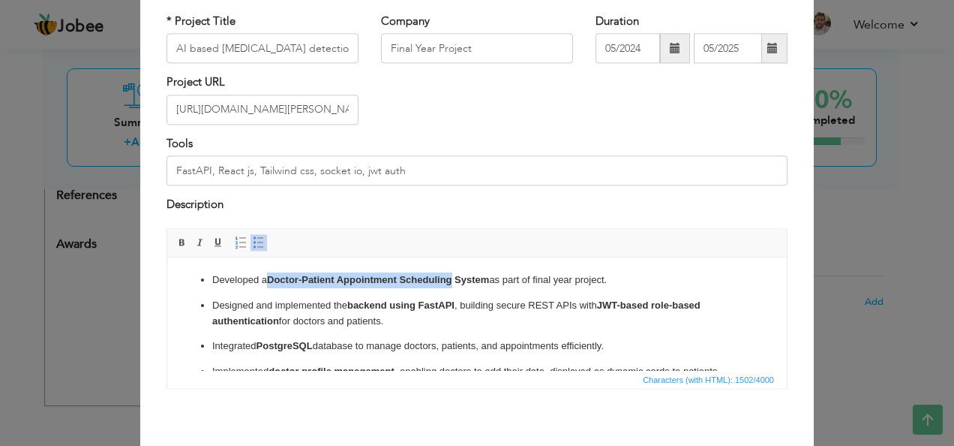
drag, startPoint x: 455, startPoint y: 278, endPoint x: 269, endPoint y: 278, distance: 186.1
click at [269, 278] on strong "Doctor-Patient Appointment Scheduling System" at bounding box center [378, 279] width 222 height 11
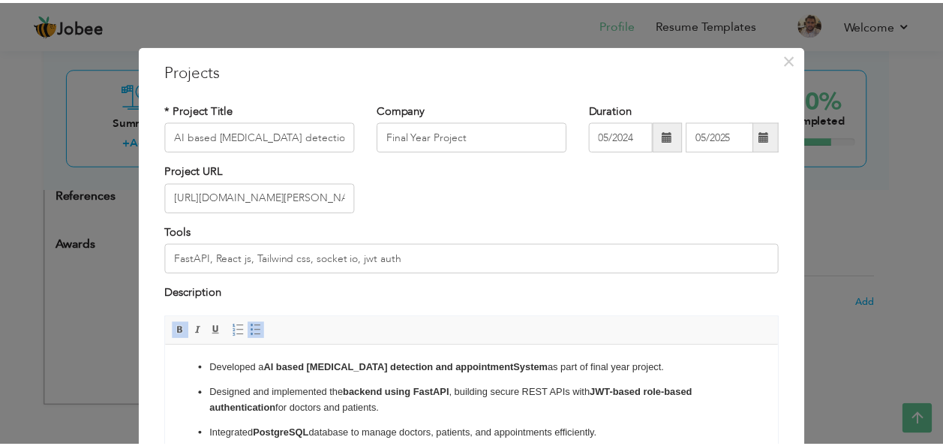
scroll to position [152, 0]
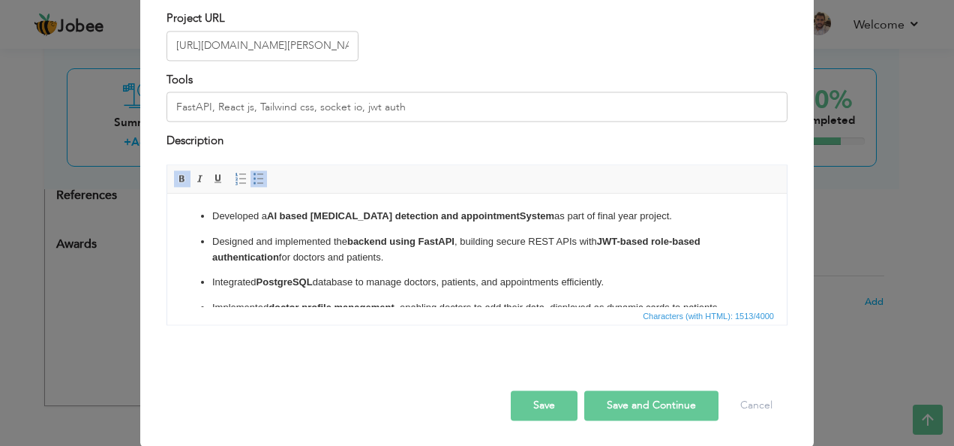
click at [515, 396] on button "Save" at bounding box center [544, 405] width 67 height 30
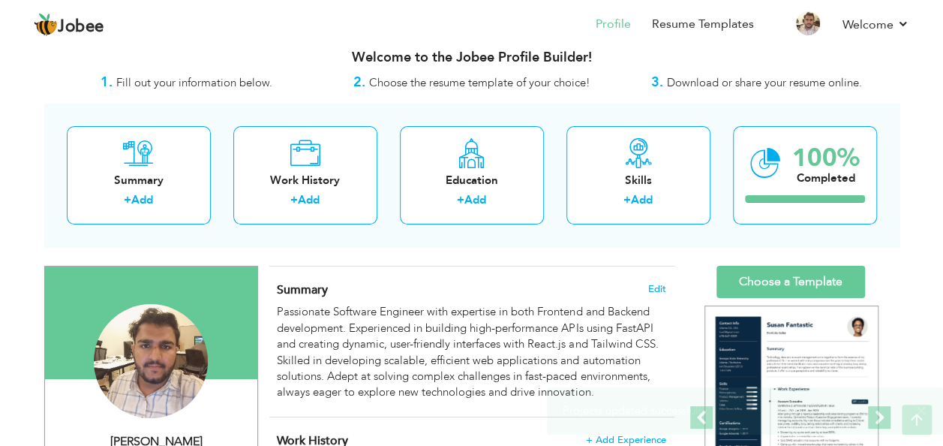
scroll to position [0, 0]
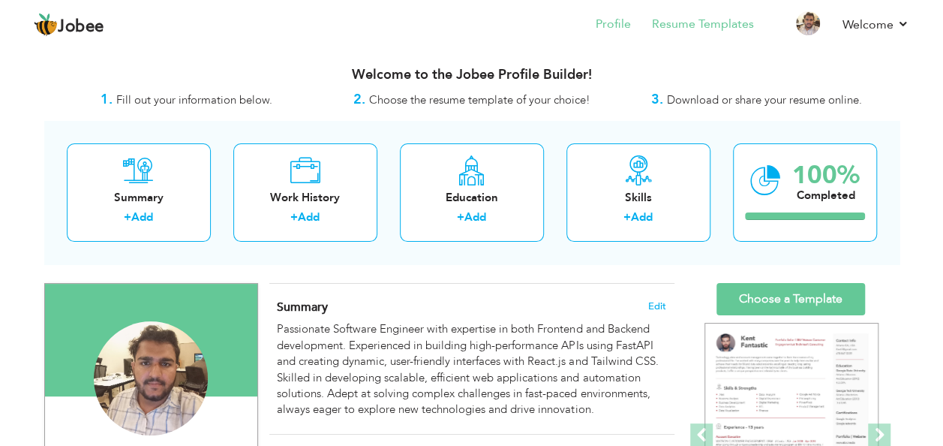
click at [724, 11] on li "Resume Templates" at bounding box center [692, 25] width 123 height 41
click at [717, 28] on link "Resume Templates" at bounding box center [703, 24] width 102 height 17
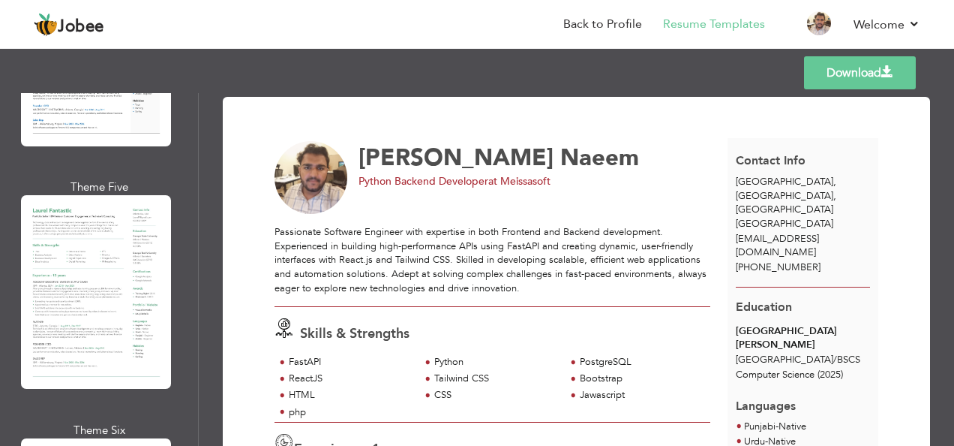
scroll to position [977, 0]
click at [116, 344] on div at bounding box center [96, 291] width 150 height 194
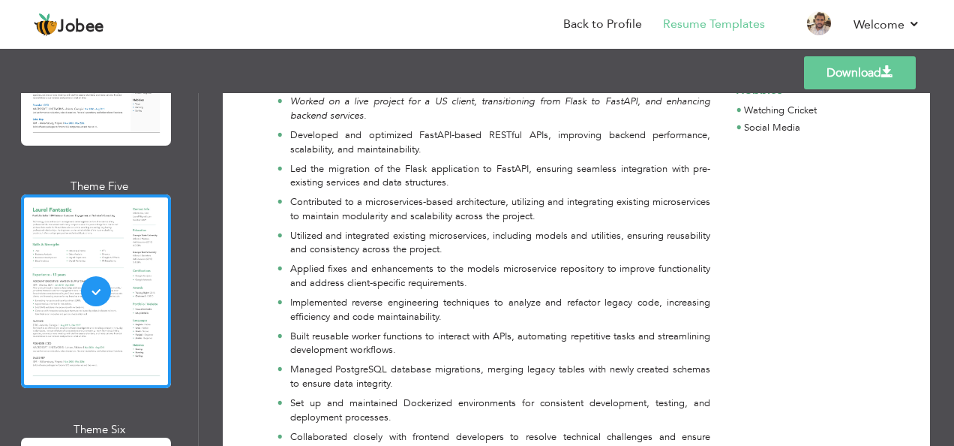
scroll to position [366, 0]
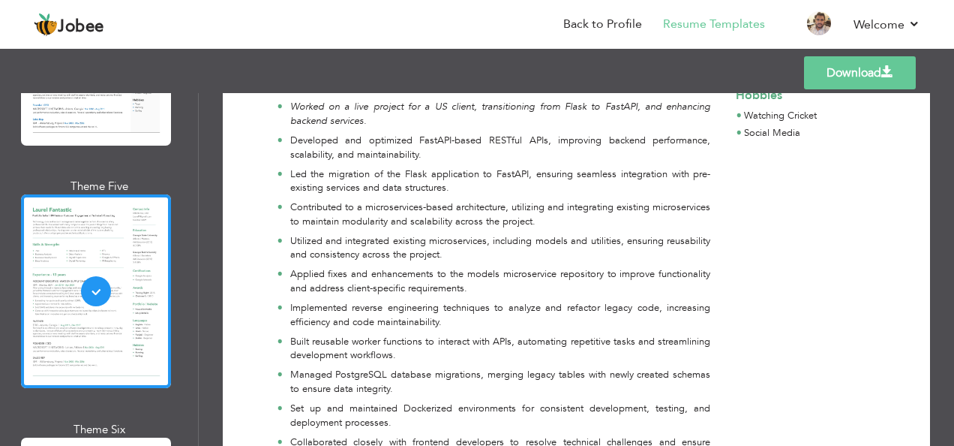
click at [945, 149] on div "Download Abdullah Naeem Python Backend Developer at Meissasoft Passionate Softw…" at bounding box center [576, 269] width 755 height 353
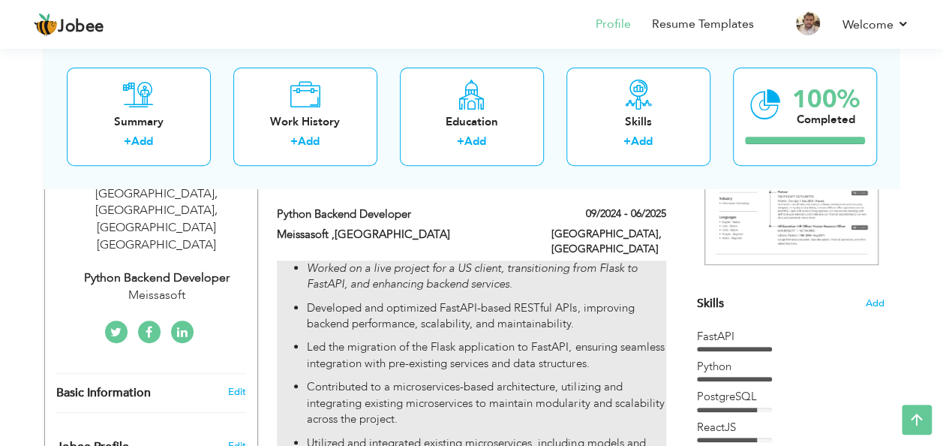
click at [534, 300] on p "Developed and optimized FastAPI-based RESTful APIs, improving backend performan…" at bounding box center [486, 316] width 359 height 32
type input "Python Backend Developer"
type input "Meissasoft ,Lahore"
type input "09/2024"
type input "06/2025"
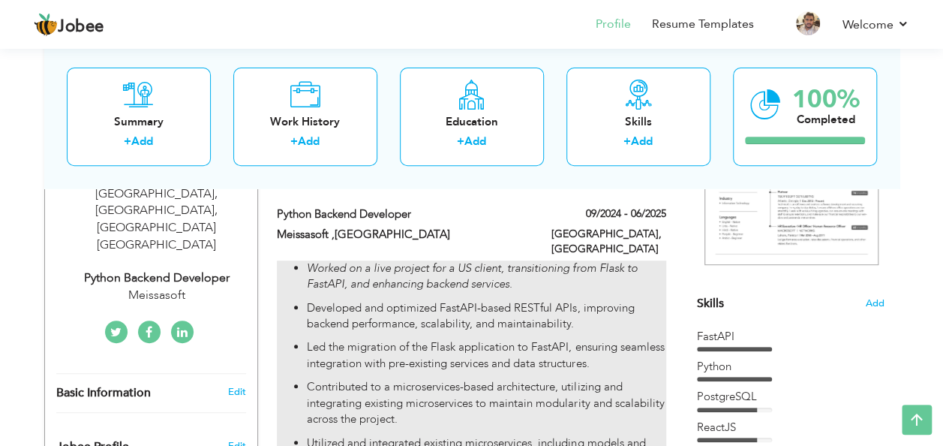
type input "Pakistan"
type input "Lahore"
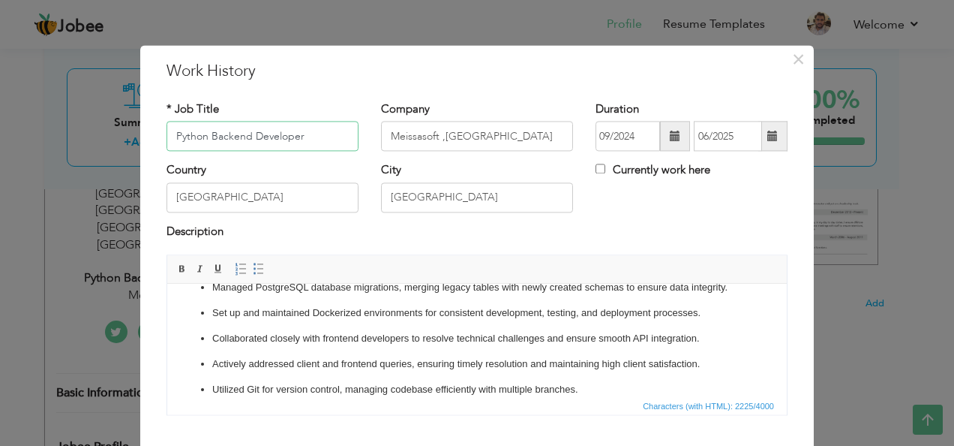
scroll to position [305, 0]
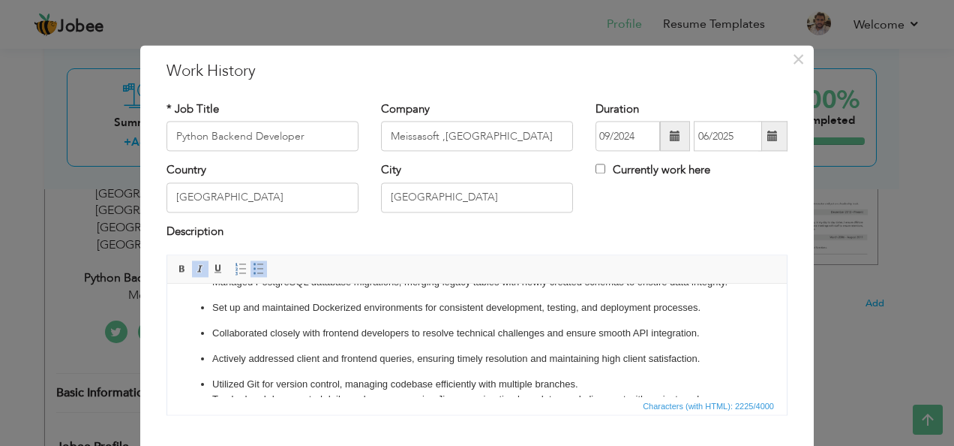
click at [420, 316] on p "Set up and maintained Dockerized environments for consistent development, testi…" at bounding box center [477, 308] width 530 height 16
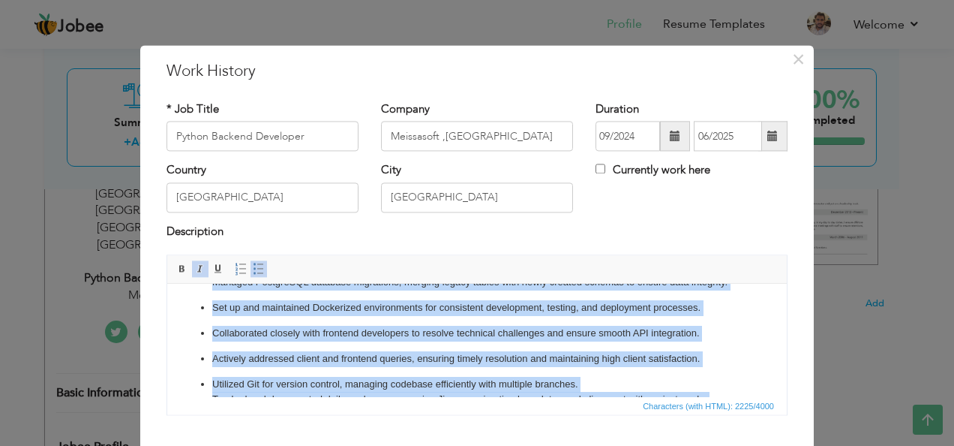
copy body "Worked on a live project for a US client, transitioning from Flask to FastAPI, …"
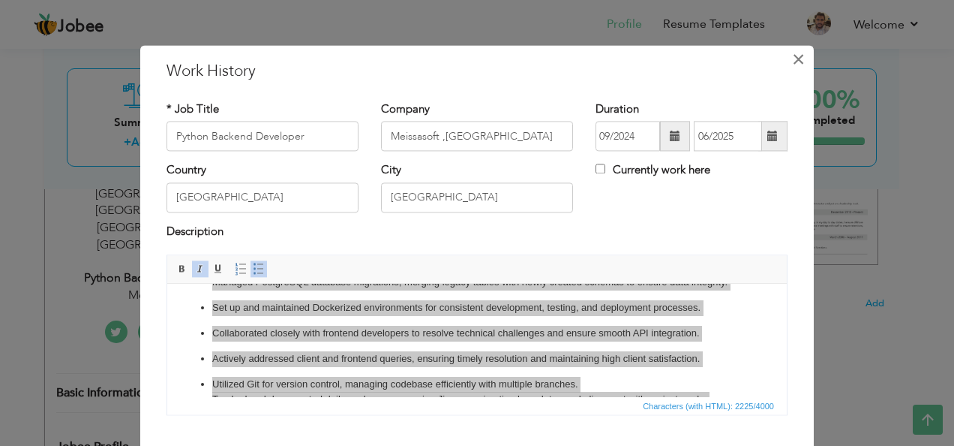
click at [794, 58] on span "×" at bounding box center [798, 59] width 13 height 27
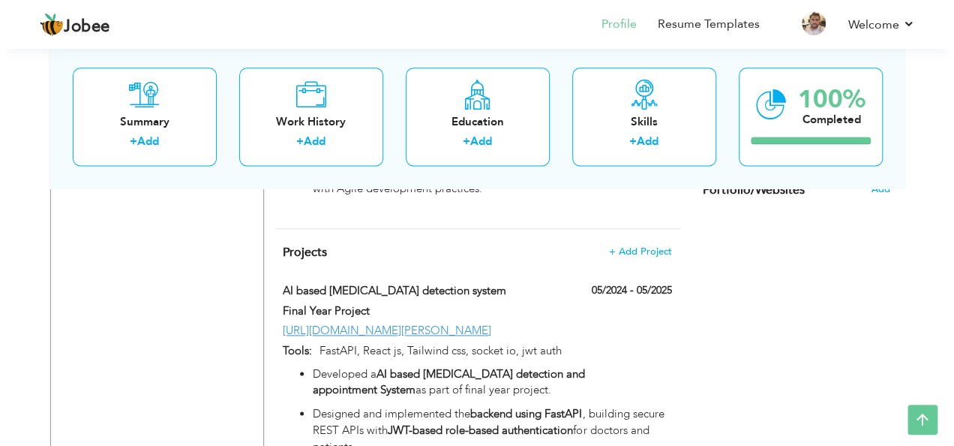
scroll to position [981, 0]
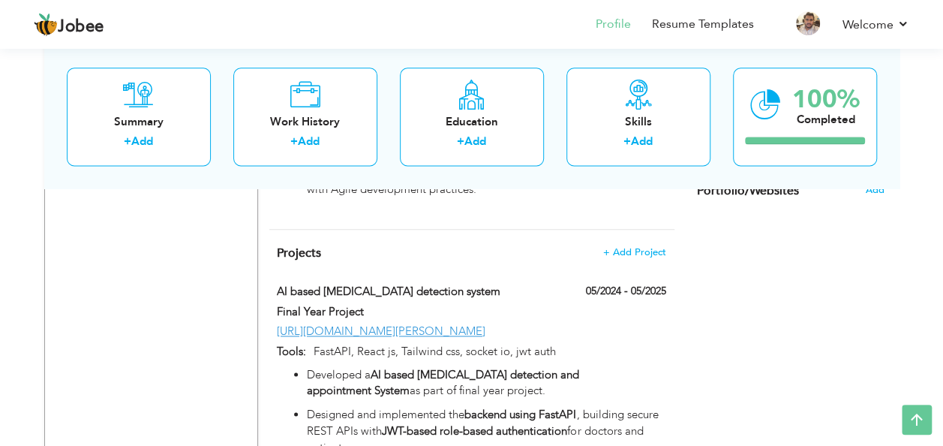
click at [632, 245] on h4 "Projects + Add Project" at bounding box center [471, 252] width 389 height 15
click at [633, 247] on span "+ Add Project" at bounding box center [634, 252] width 64 height 11
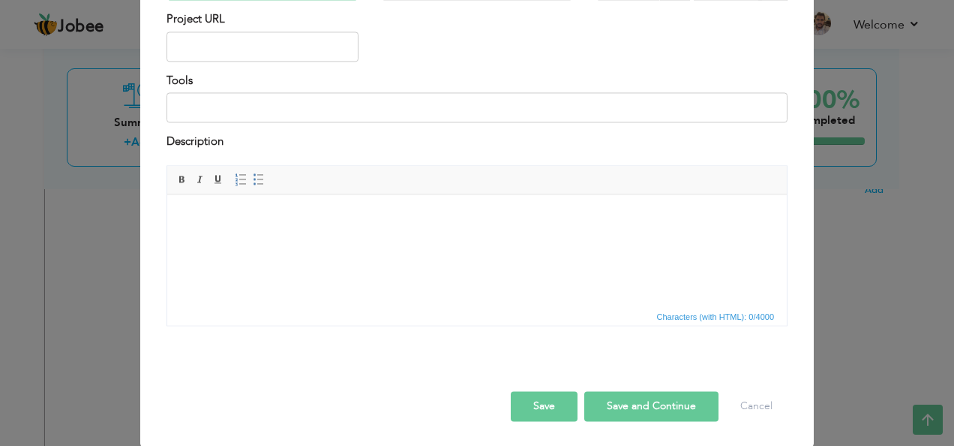
scroll to position [152, 0]
click at [388, 239] on html at bounding box center [477, 217] width 620 height 46
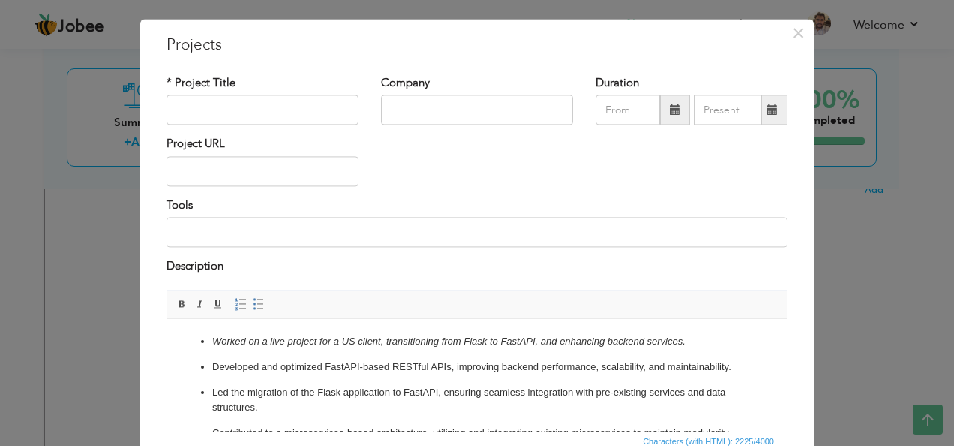
scroll to position [26, 0]
click at [273, 116] on input "text" at bounding box center [263, 111] width 192 height 30
type input "U"
type input "Urban SDK"
click at [442, 120] on input "text" at bounding box center [477, 111] width 192 height 30
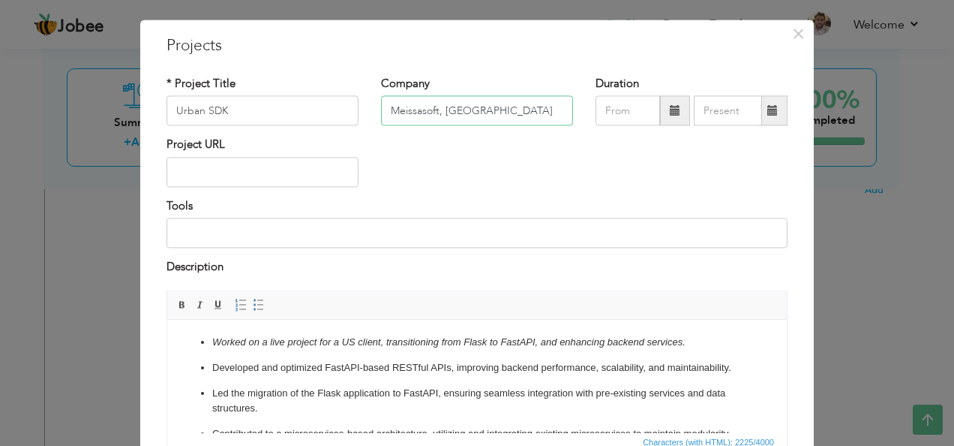
type input "Meissasoft, Lahore"
click at [660, 110] on span at bounding box center [675, 111] width 30 height 30
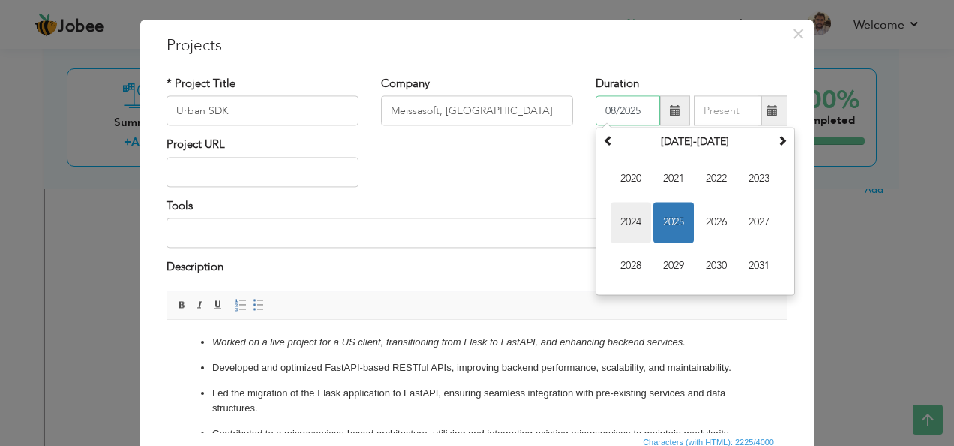
click at [638, 218] on span "2024" at bounding box center [631, 223] width 41 height 41
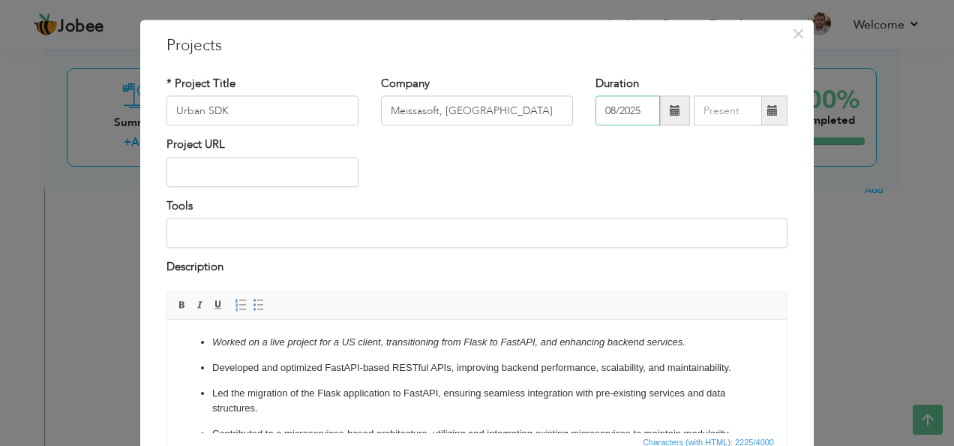
click at [609, 99] on input "08/2025" at bounding box center [628, 111] width 65 height 30
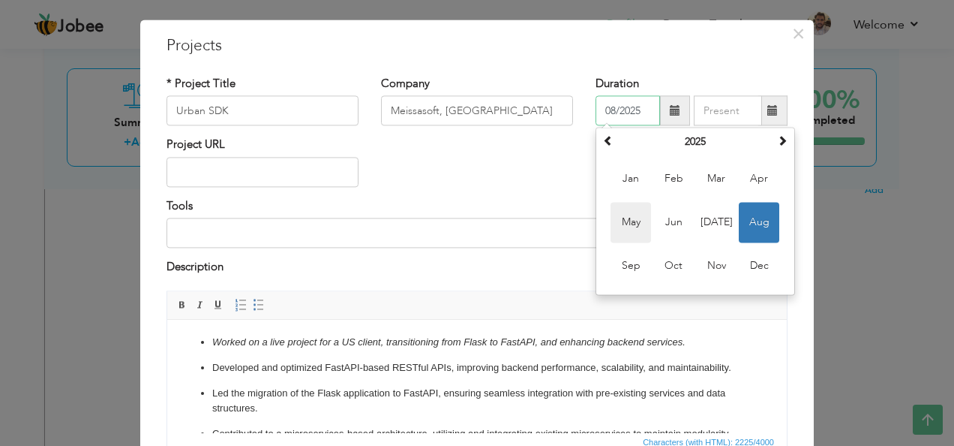
click at [633, 218] on span "May" at bounding box center [631, 223] width 41 height 41
click at [608, 107] on input "05/2025" at bounding box center [628, 111] width 65 height 30
type input "01/2025"
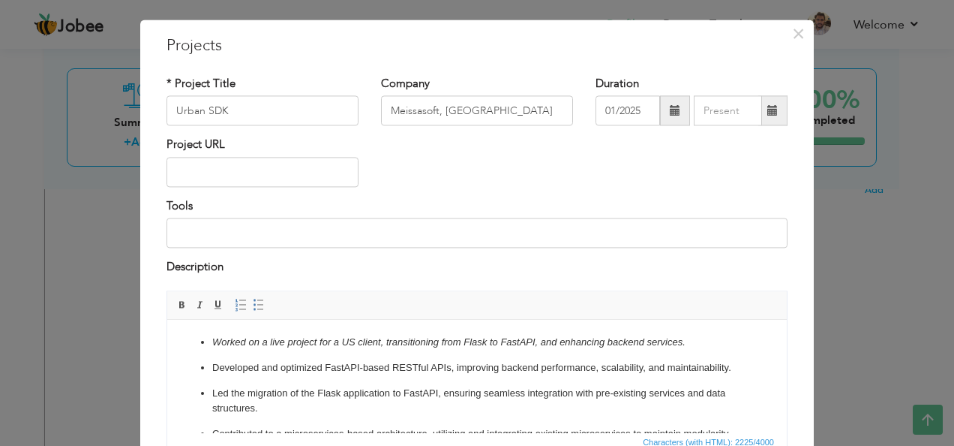
click at [768, 114] on span at bounding box center [773, 110] width 11 height 11
type input "08/2025"
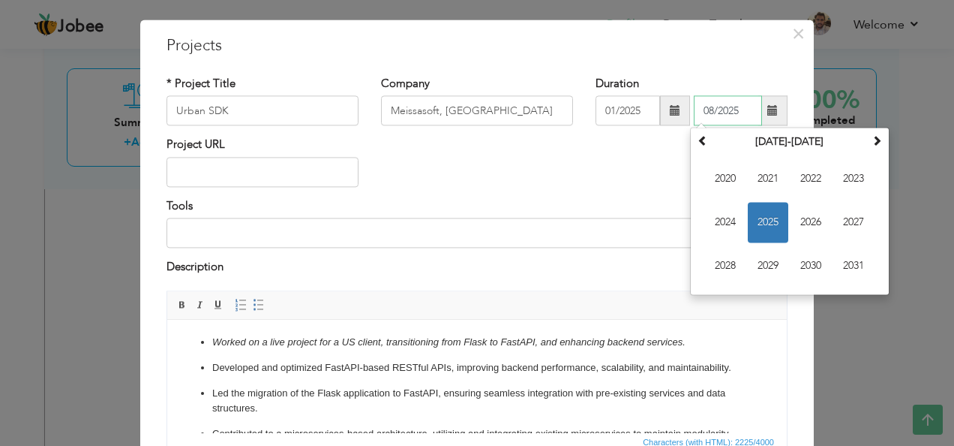
click at [764, 216] on span "2025" at bounding box center [768, 223] width 41 height 41
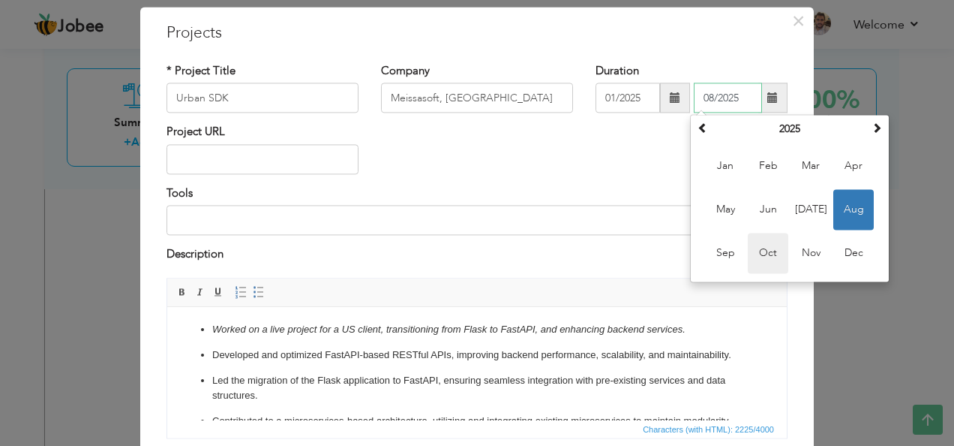
scroll to position [39, 0]
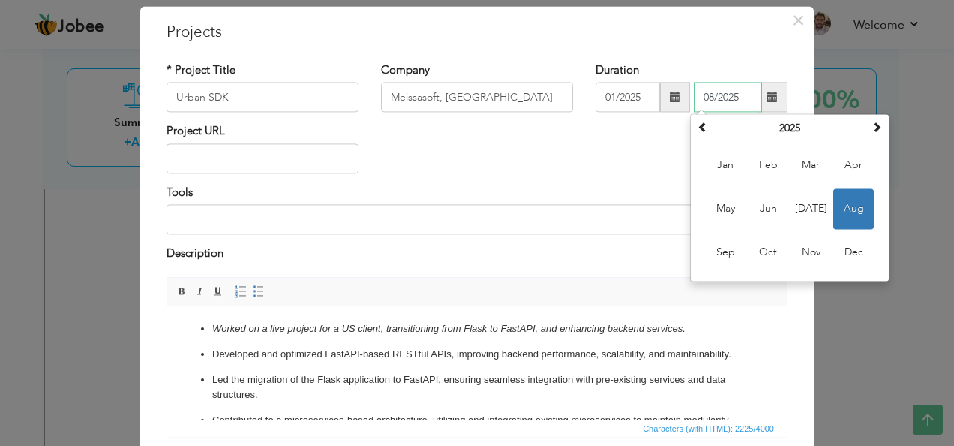
click at [849, 209] on span "Aug" at bounding box center [854, 209] width 41 height 41
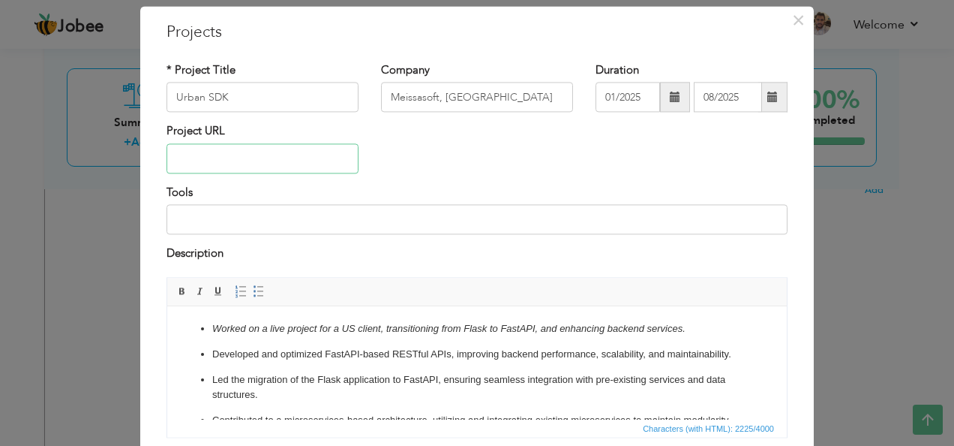
click at [216, 165] on input "text" at bounding box center [263, 158] width 192 height 30
paste input "https://dev.api.platform.urbansdk.com/v2/notifications/docs"
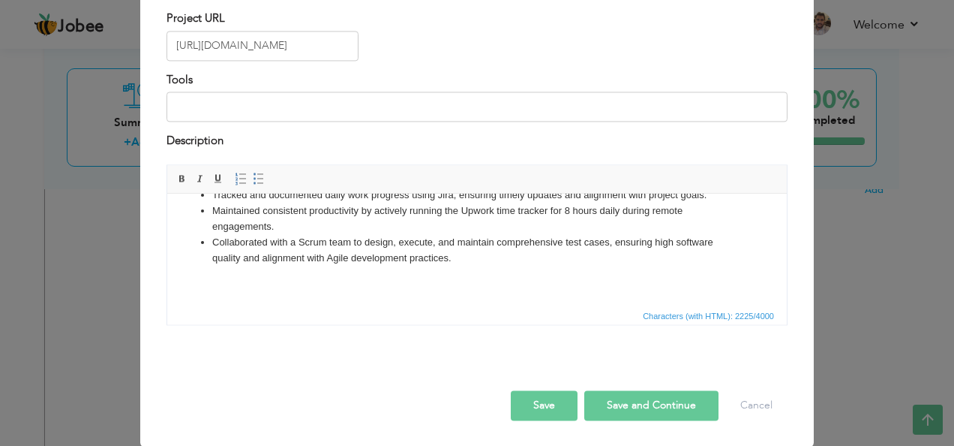
scroll to position [0, 0]
click at [552, 399] on button "Save" at bounding box center [544, 405] width 67 height 30
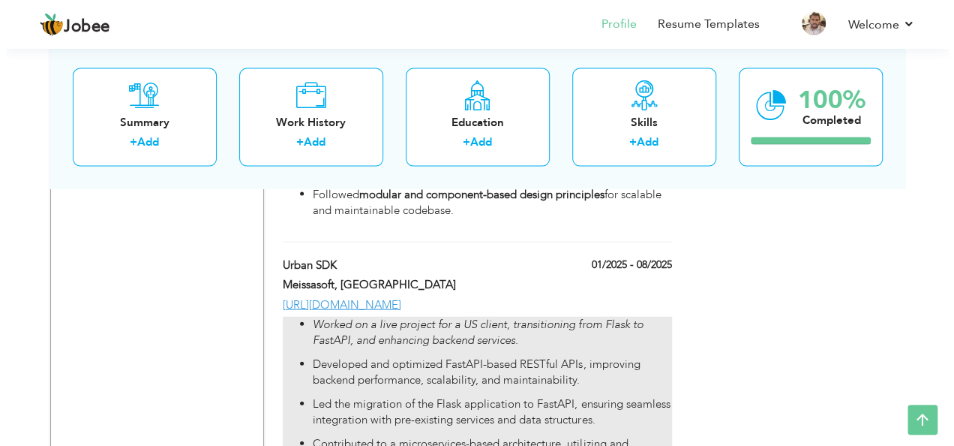
scroll to position [1566, 0]
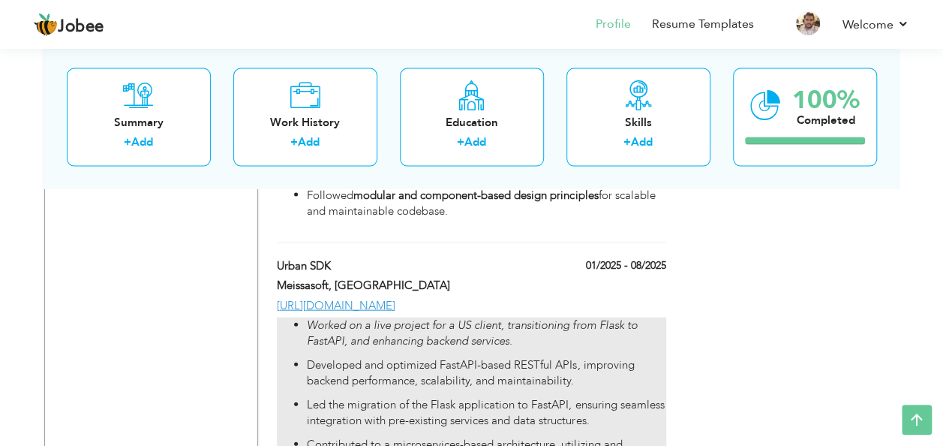
click at [583, 317] on em "Worked on a live project for a US client, transitioning from Flask to FastAPI, …" at bounding box center [472, 332] width 330 height 31
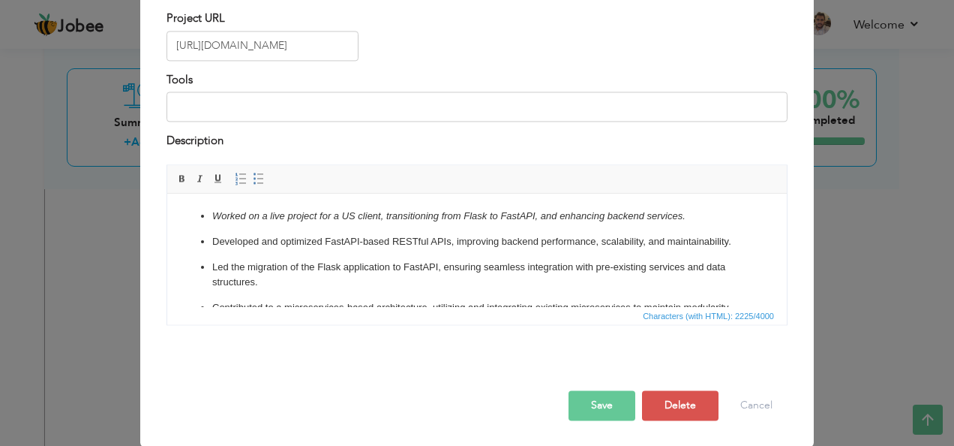
scroll to position [0, 0]
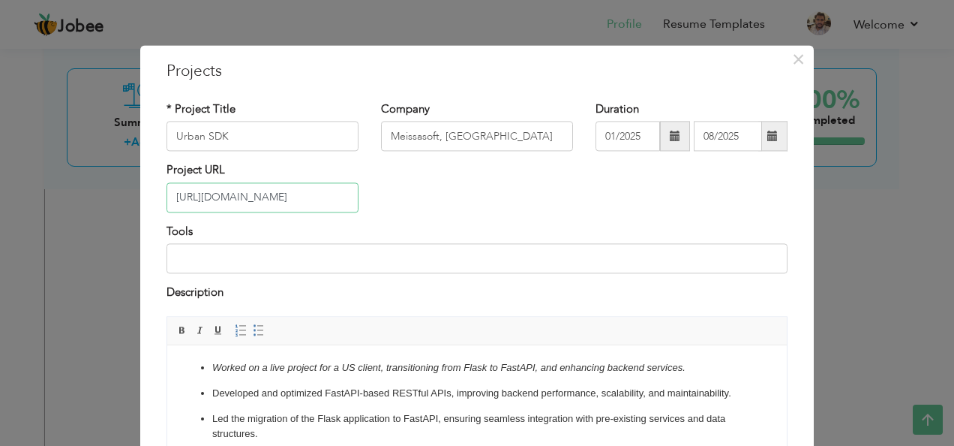
click at [341, 198] on input "https://dev.api.platform.urbansdk.com/v2/notifications/docs" at bounding box center [263, 197] width 192 height 30
click at [306, 203] on input "https://dev.api.platform.urbansdk.com/v2/notifications/docs" at bounding box center [263, 197] width 192 height 30
paste input "admin/docs#/"
click at [336, 198] on input "https://dev.api.platform.urbansdk.com/v2/admin/docs#/" at bounding box center [263, 197] width 192 height 30
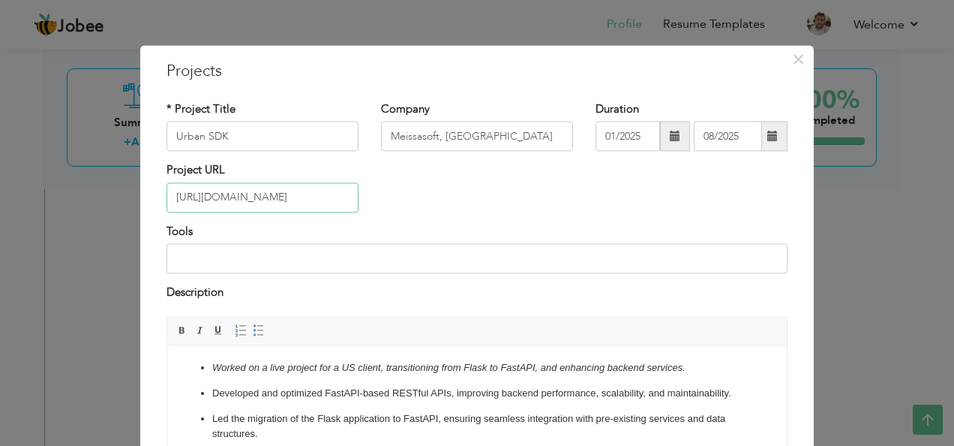
drag, startPoint x: 336, startPoint y: 198, endPoint x: 377, endPoint y: 197, distance: 41.3
click at [377, 197] on div "Project URL https://dev.api.platform.urbansdk.com/v2/admin/docs#/" at bounding box center [477, 193] width 644 height 61
click at [341, 197] on input "https://dev.api.platform.urbansdk.com/v2/admin/docs#/" at bounding box center [263, 197] width 192 height 30
paste input "https://dev.api.platform.urbansdk.com/v2/notifications/docs"
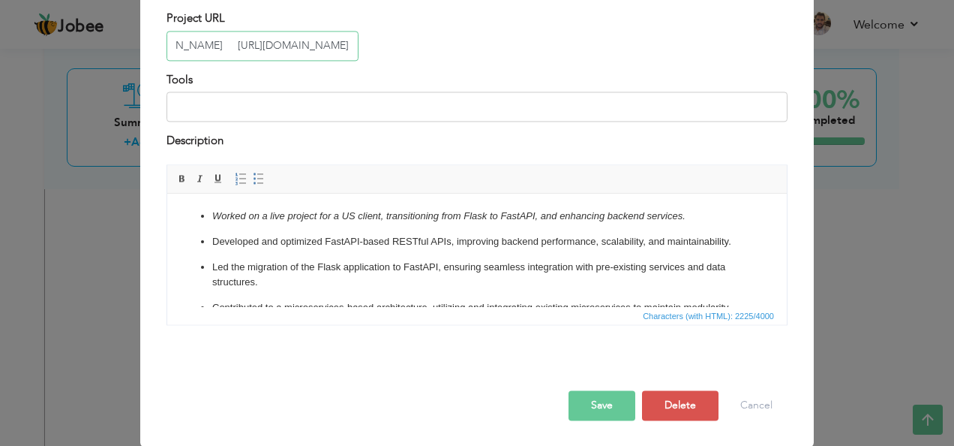
type input "https://dev.api.platform.urbansdk.com/v2/admin/docs#/ https://dev.api.platform.…"
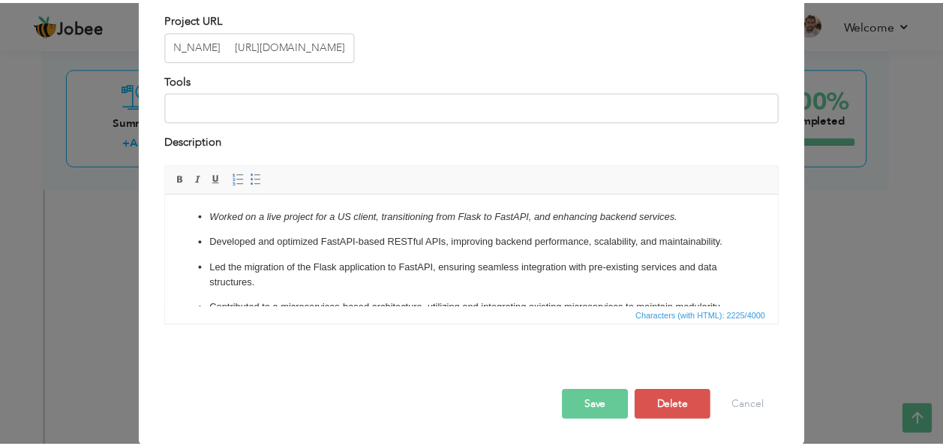
scroll to position [0, 0]
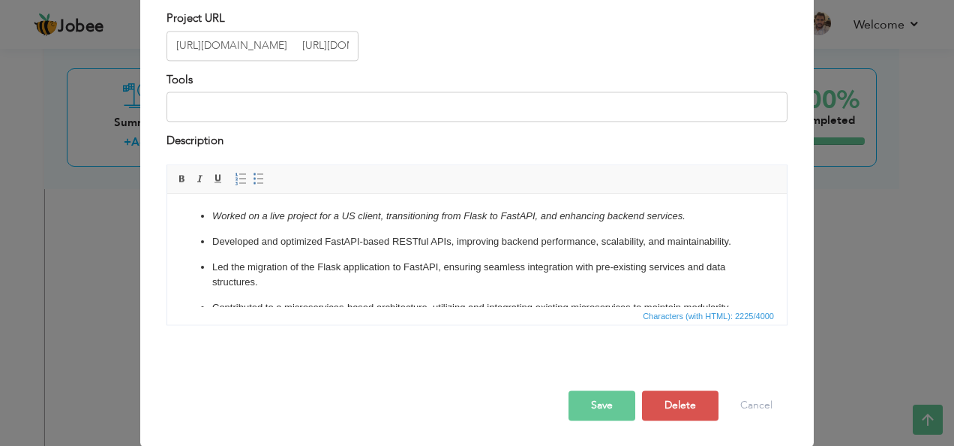
click at [611, 410] on button "Save" at bounding box center [602, 405] width 67 height 30
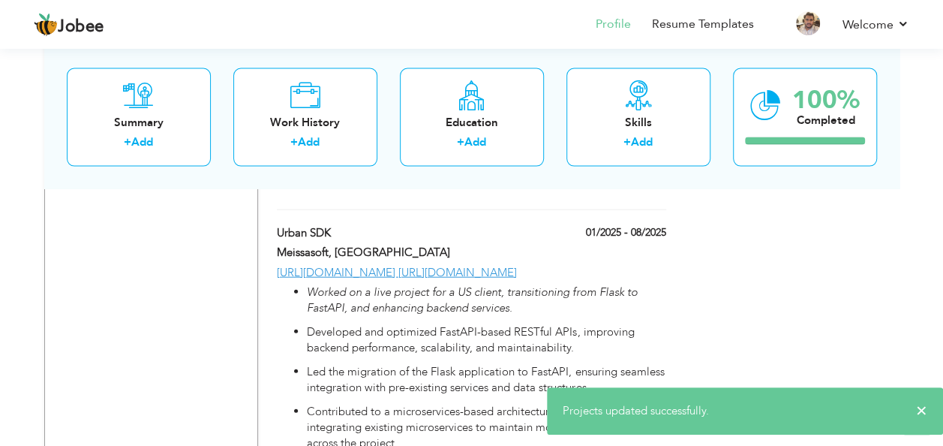
scroll to position [1597, 0]
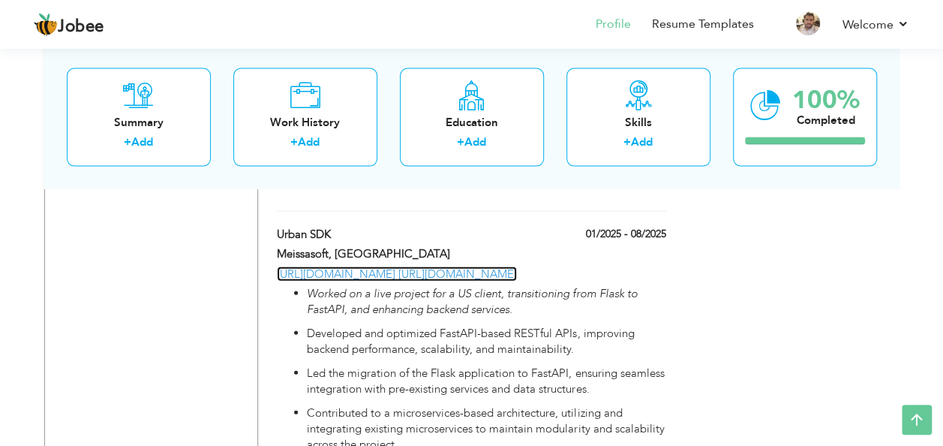
click at [517, 266] on link "https://dev.api.platform.urbansdk.com/v2/admin/docs#/ https://dev.api.platform.…" at bounding box center [397, 273] width 240 height 15
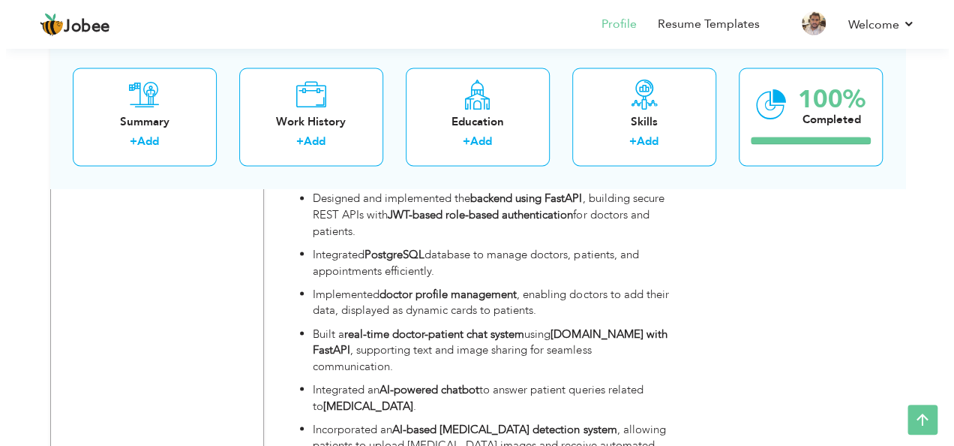
scroll to position [1300, 0]
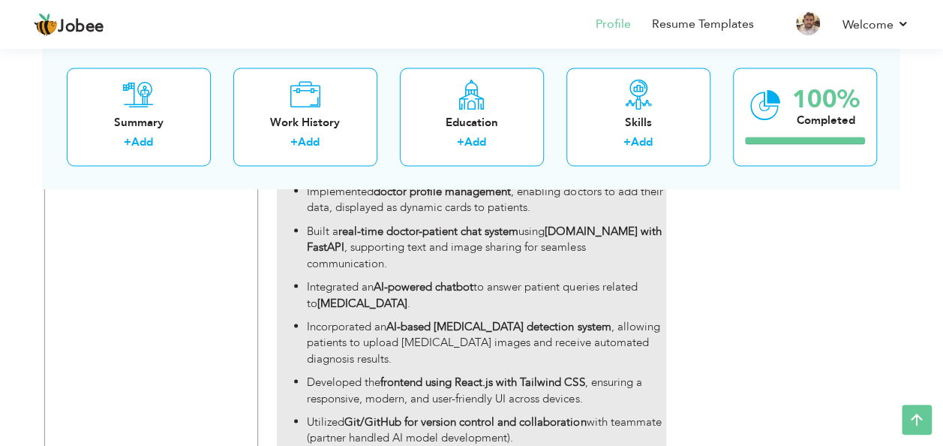
click at [470, 223] on strong "real-time doctor-patient chat system" at bounding box center [428, 230] width 180 height 15
type input "AI based glaucoma detection system"
type input "Final Year Project"
type input "05/2024"
type input "05/2025"
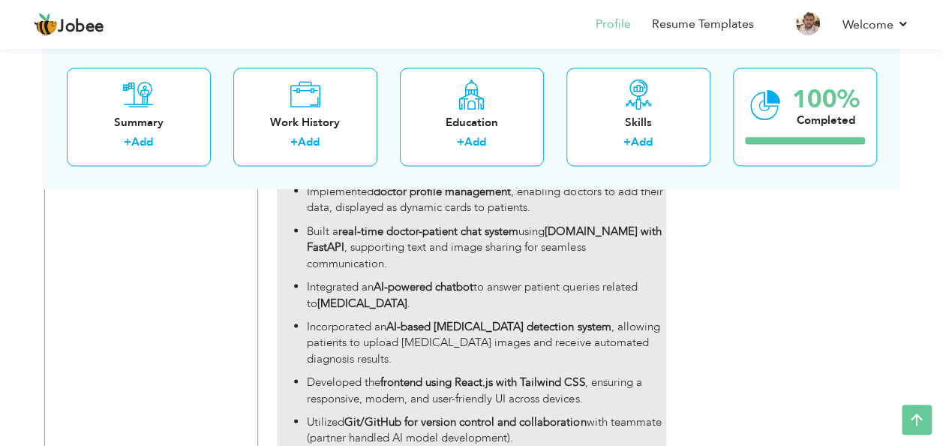
type input "https://github.com/Abdullah-Naeem-Gill/FULL-FINAL-YEAR-PROJECT.git"
type input "FastAPI, React js, Tailwind css, socket io, jwt auth"
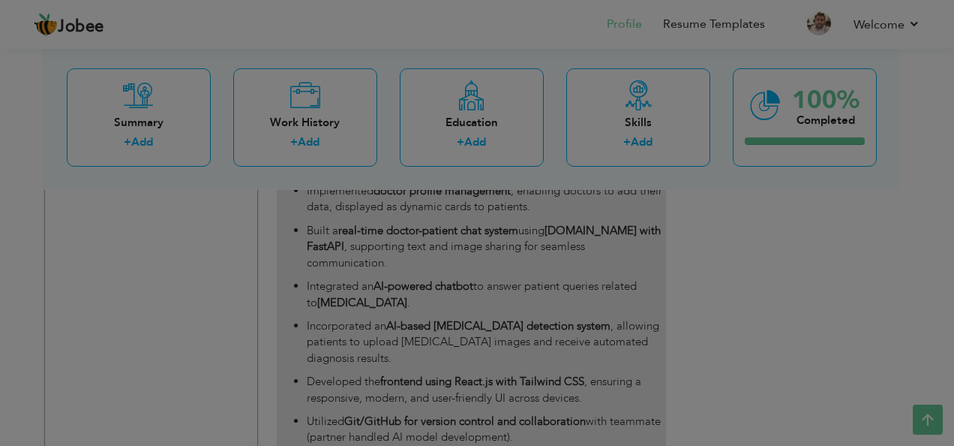
scroll to position [0, 0]
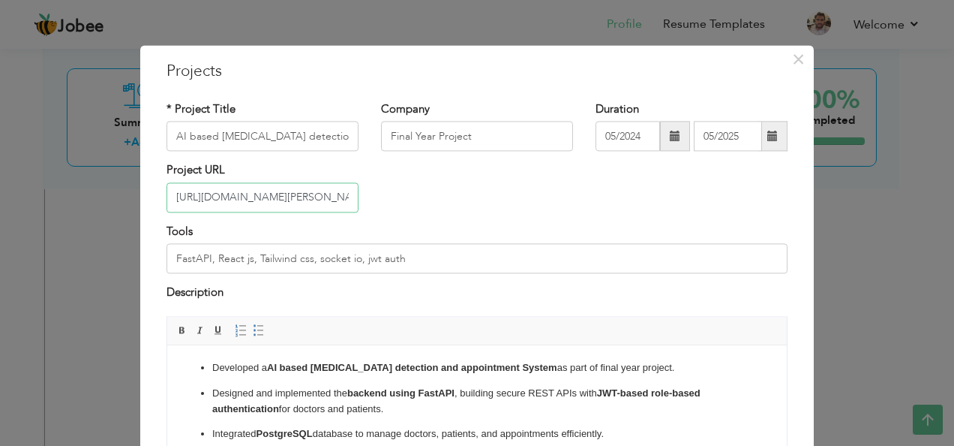
click at [336, 197] on input "https://github.com/Abdullah-Naeem-Gill/FULL-FINAL-YEAR-PROJECT.git" at bounding box center [263, 197] width 192 height 30
paste input "dev.api.platform.urbansdk.com/v2/notifications/docs"
paste input "admin/docs#/"
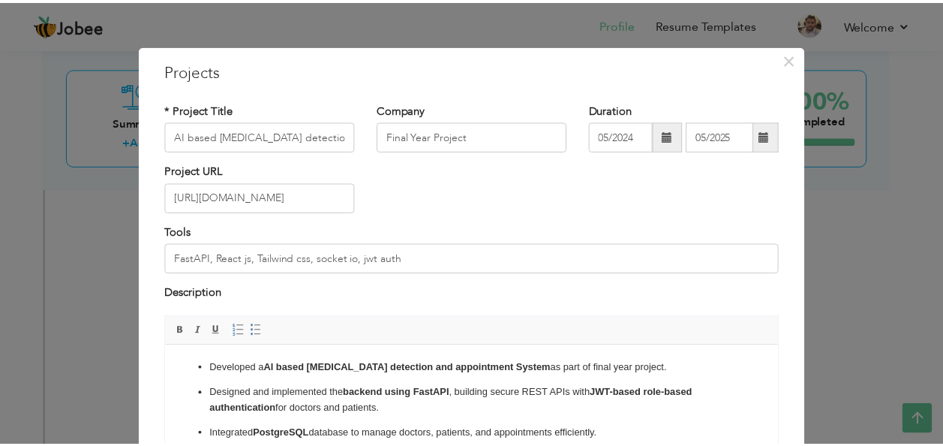
scroll to position [0, 0]
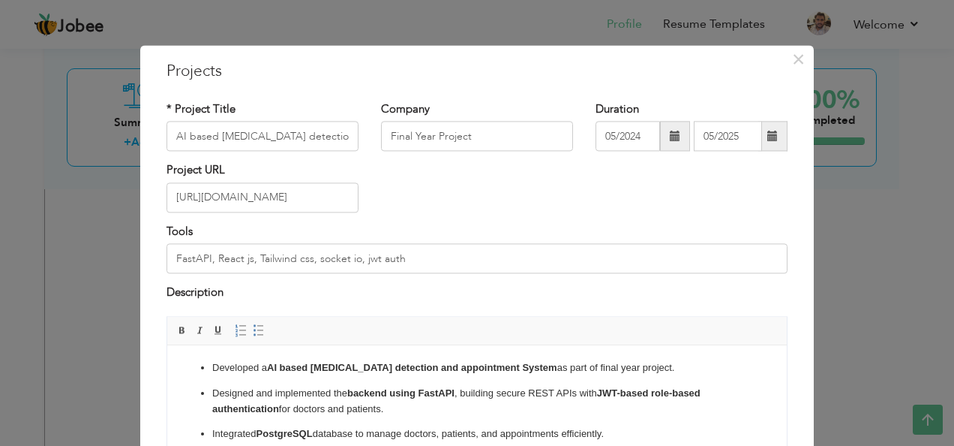
click at [524, 212] on div "Project URL https://dev.api.platform.urbansdk.com/v2/admin/docs#/" at bounding box center [477, 193] width 644 height 61
type input "https://github.com/Abdullah-Naeem-Gill/FULL-FINAL-YEAR-PROJECT.git"
click at [792, 57] on span "×" at bounding box center [798, 59] width 13 height 27
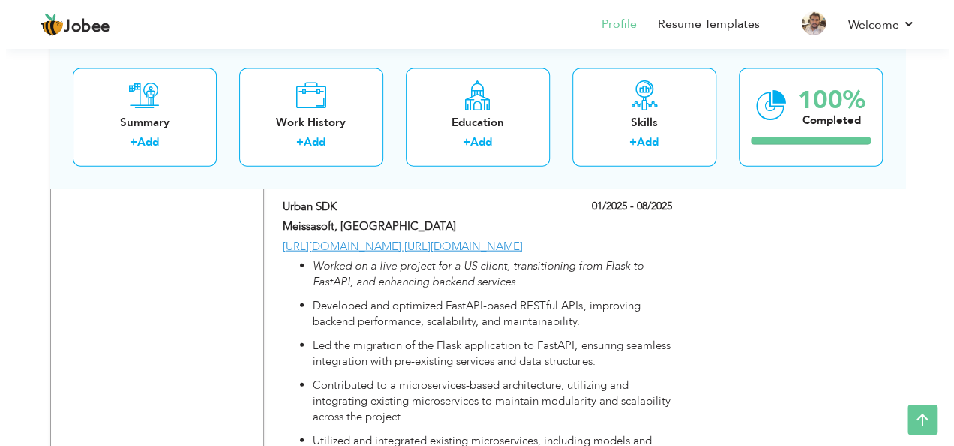
scroll to position [1671, 0]
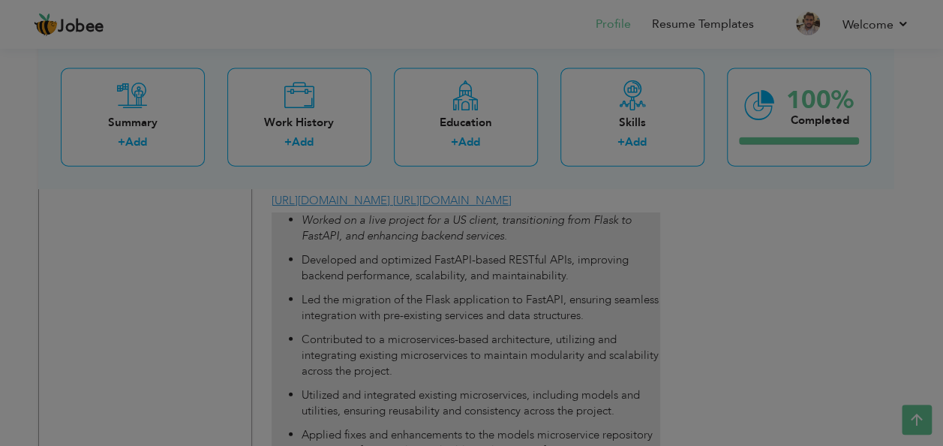
type input "Urban SDK"
type input "Meissasoft, Lahore"
type input "01/2025"
type input "08/2025"
type input "https://dev.api.platform.urbansdk.com/v2/admin/docs#/ https://dev.api.platform.…"
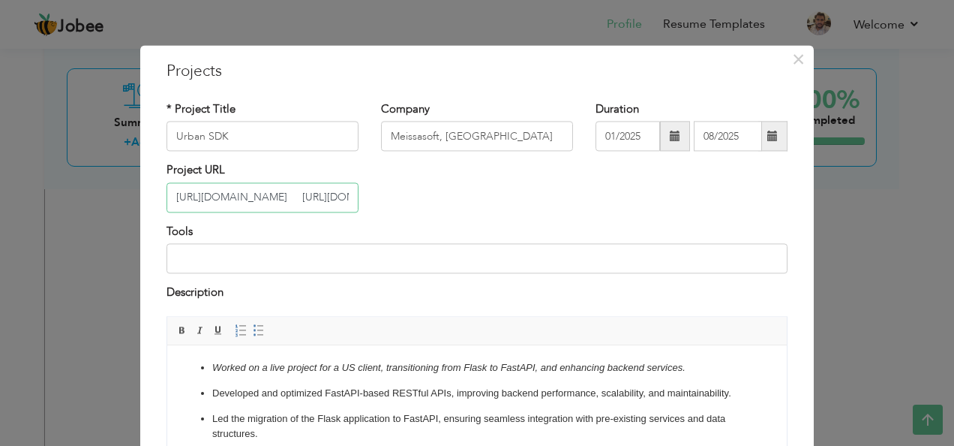
click at [312, 201] on input "https://dev.api.platform.urbansdk.com/v2/admin/docs#/ https://dev.api.platform.…" at bounding box center [263, 197] width 192 height 30
click at [315, 198] on input "https://dev.api.platform.urbansdk.com/v2/admin/docs#/ https://dev.api.platform.…" at bounding box center [263, 197] width 192 height 30
paste input "text"
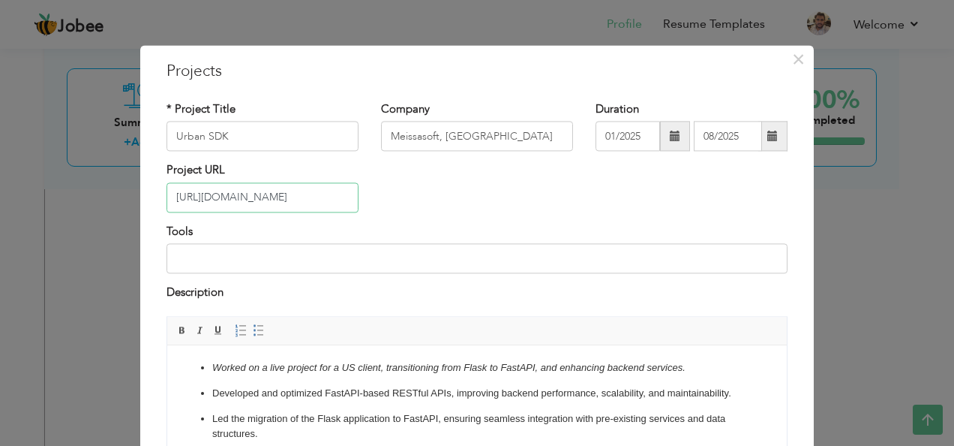
type input "https://dev.api.platform.urbansdk.com/v2/admin/docs#/"
click at [312, 263] on input at bounding box center [477, 259] width 621 height 30
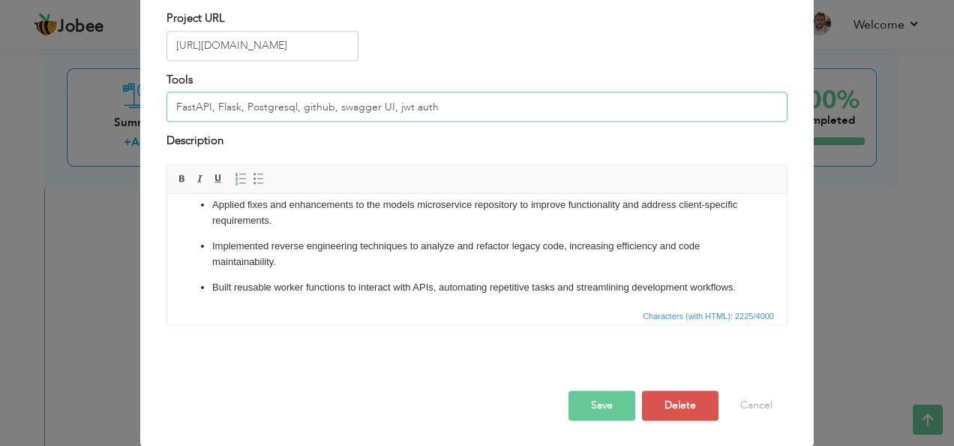
scroll to position [183, 0]
type input "FastAPI, Flask, Postgresql, github, swagger UI, jwt auth"
click at [588, 395] on button "Save" at bounding box center [602, 405] width 67 height 30
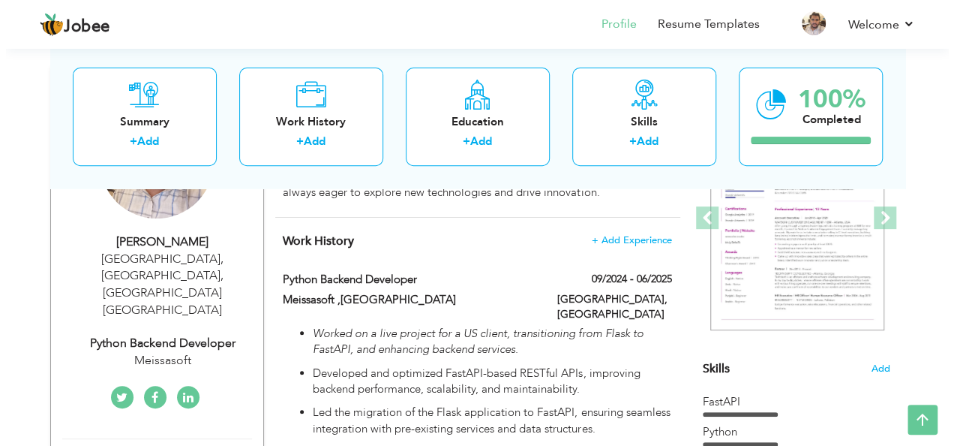
scroll to position [201, 0]
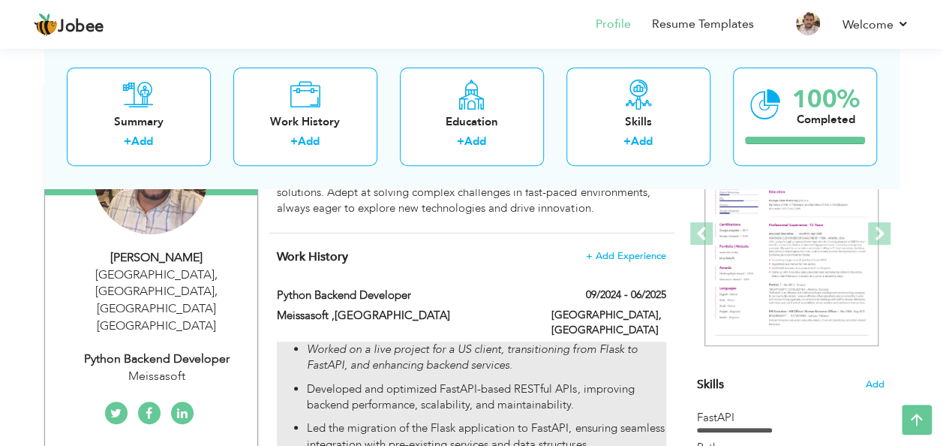
click at [503, 341] on em "Worked on a live project for a US client, transitioning from Flask to FastAPI, …" at bounding box center [472, 356] width 330 height 31
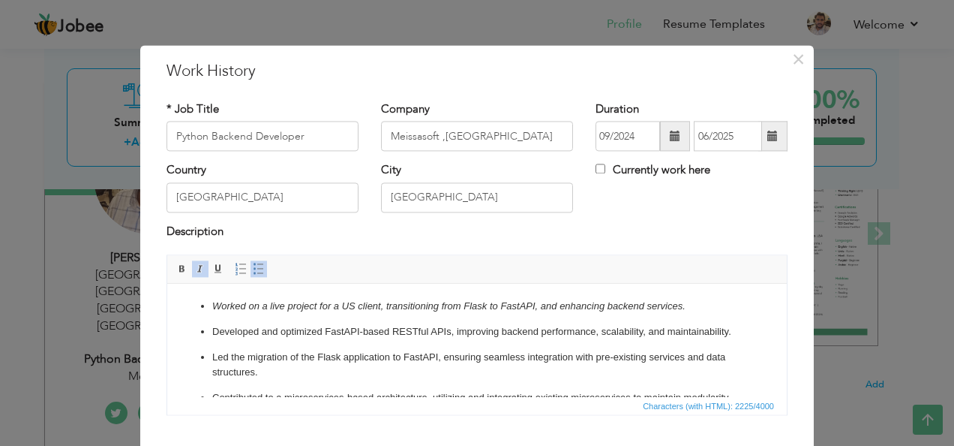
click at [475, 332] on p "Developed and optimized FastAPI-based RESTful APIs, improving backend performan…" at bounding box center [477, 332] width 530 height 16
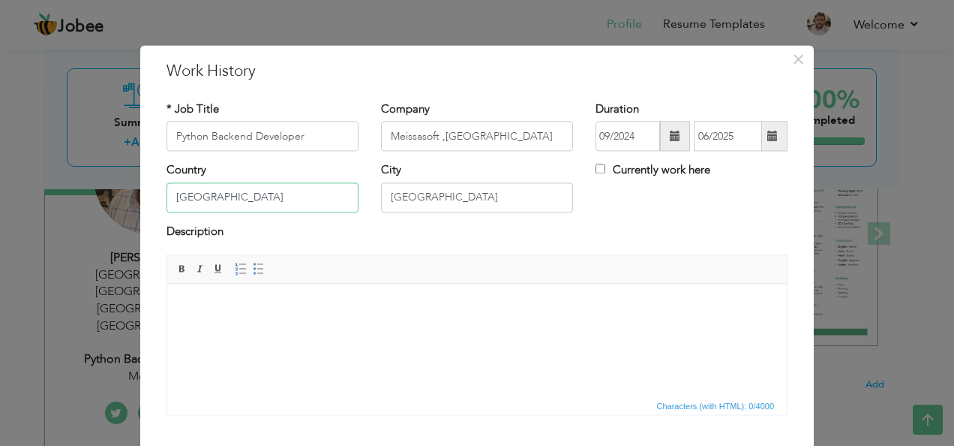
click at [270, 200] on input "Pakistan" at bounding box center [263, 197] width 192 height 30
click at [471, 194] on input "Lahore" at bounding box center [477, 197] width 192 height 30
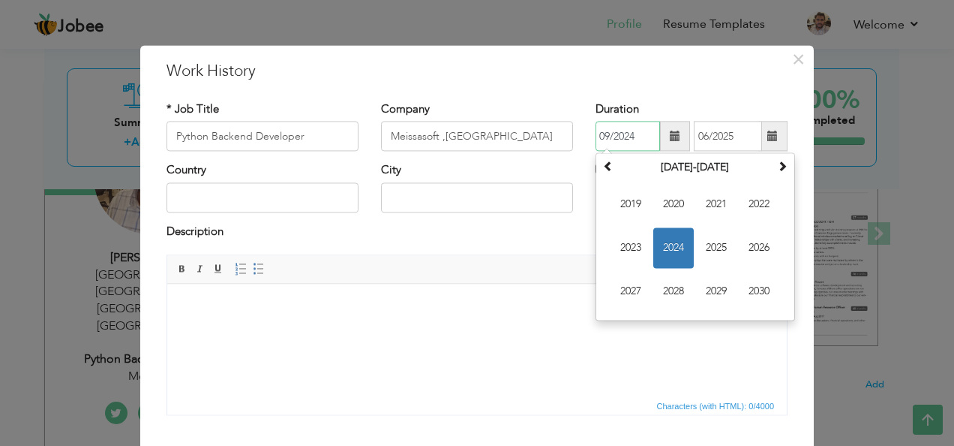
click at [627, 134] on input "09/2024" at bounding box center [628, 137] width 65 height 30
click at [536, 146] on input "Meissasoft ,Lahore" at bounding box center [477, 137] width 192 height 30
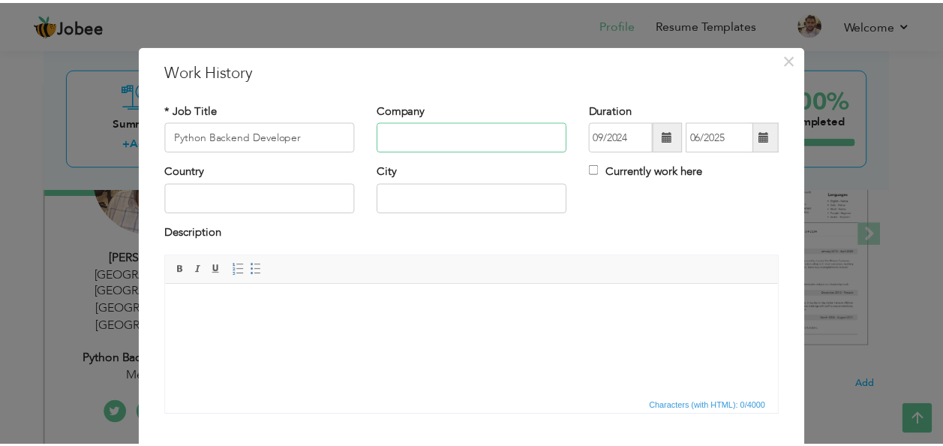
scroll to position [90, 0]
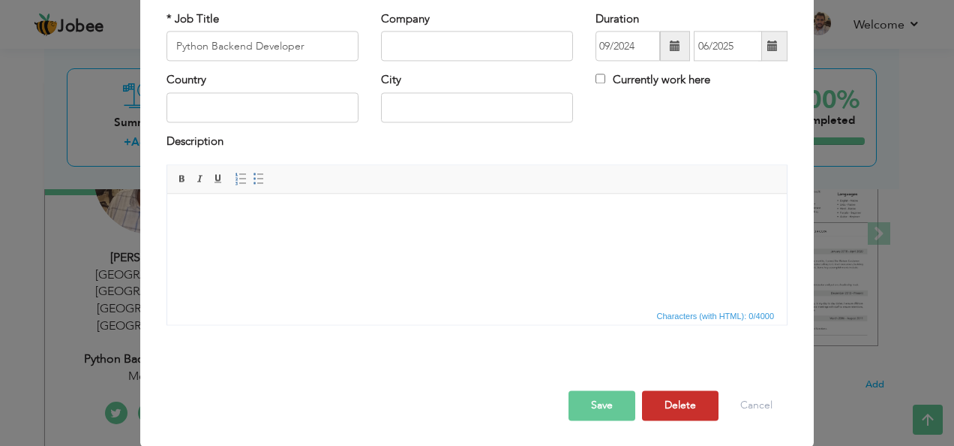
click at [652, 402] on button "Delete" at bounding box center [680, 406] width 77 height 30
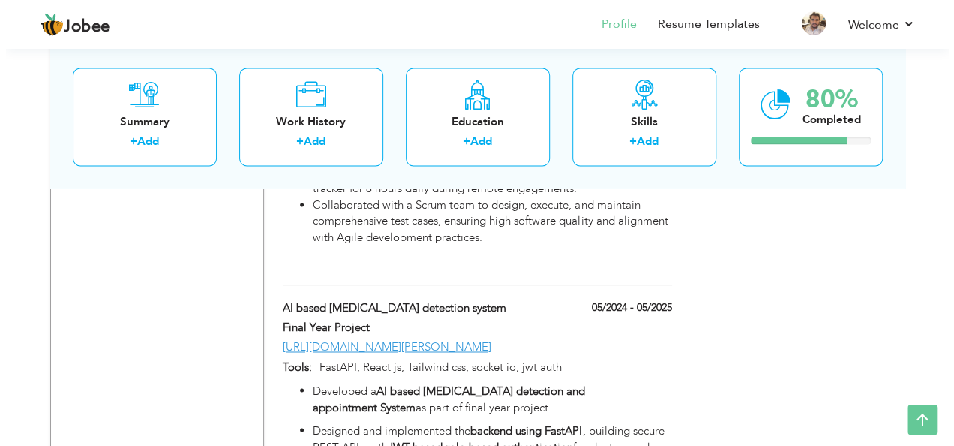
scroll to position [1025, 0]
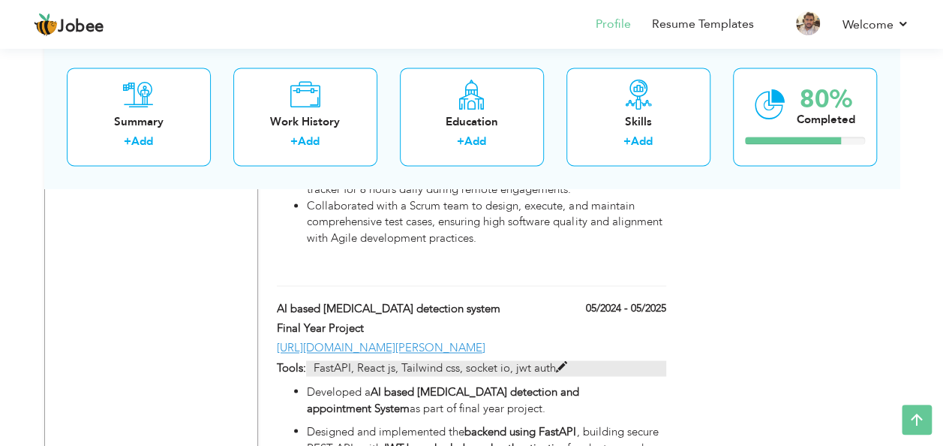
click at [527, 374] on p "FastAPI, React js, Tailwind css, socket io, jwt auth" at bounding box center [485, 368] width 359 height 16
type input "AI based [MEDICAL_DATA] detection system"
type input "Final Year Project"
type input "05/2024"
type input "05/2025"
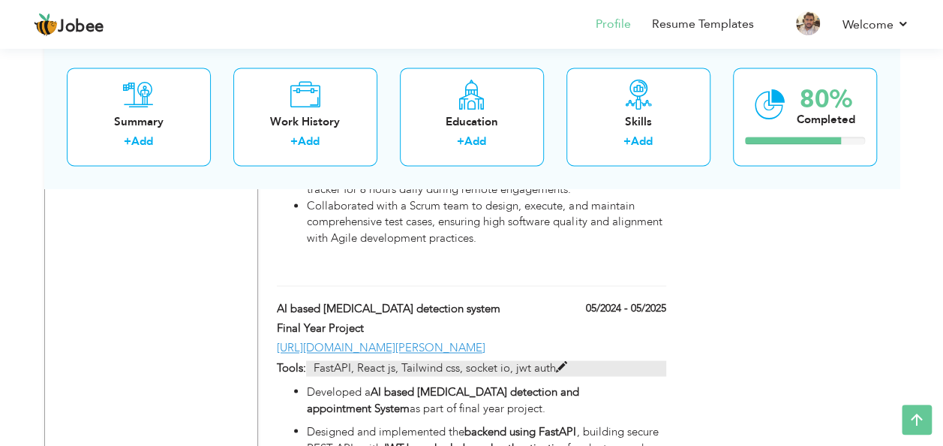
type input "[URL][DOMAIN_NAME][PERSON_NAME]"
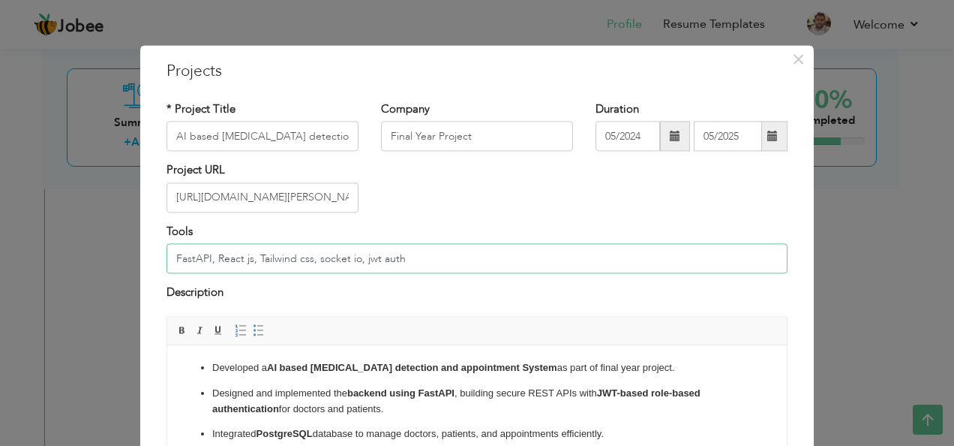
click at [416, 254] on input "FastAPI, React js, Tailwind css, socket io, jwt auth" at bounding box center [477, 259] width 621 height 30
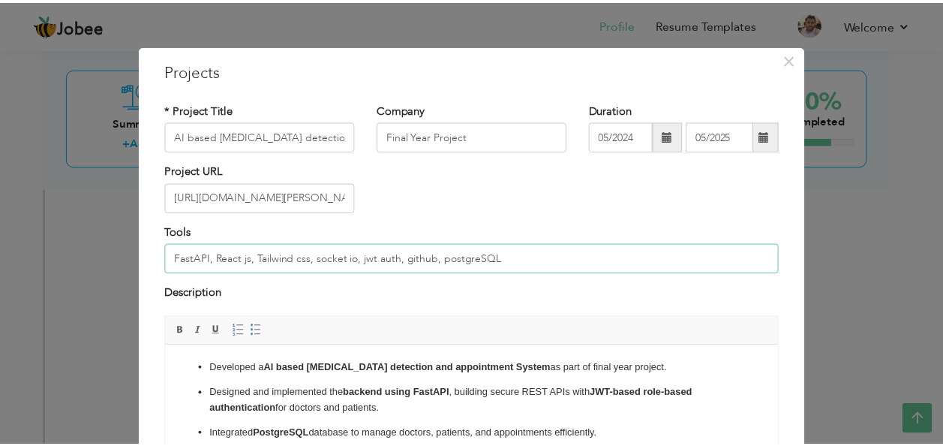
scroll to position [152, 0]
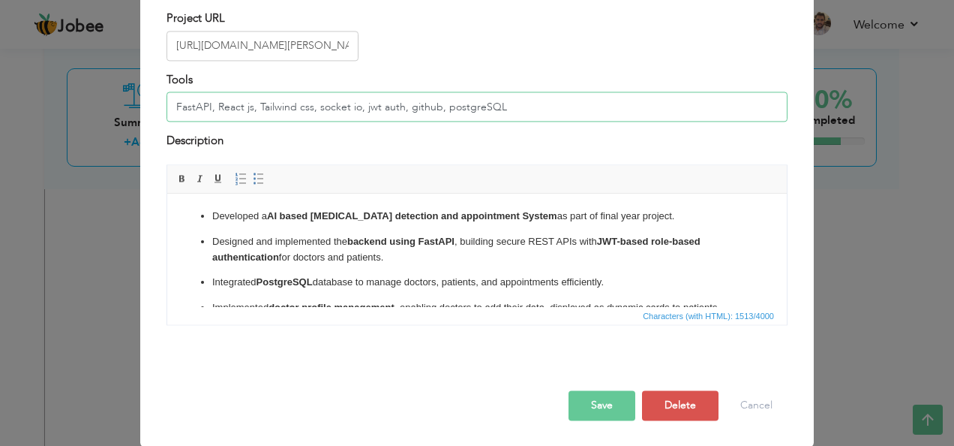
type input "FastAPI, React js, Tailwind css, socket io, jwt auth, github, postgreSQL"
click at [600, 403] on button "Save" at bounding box center [602, 405] width 67 height 30
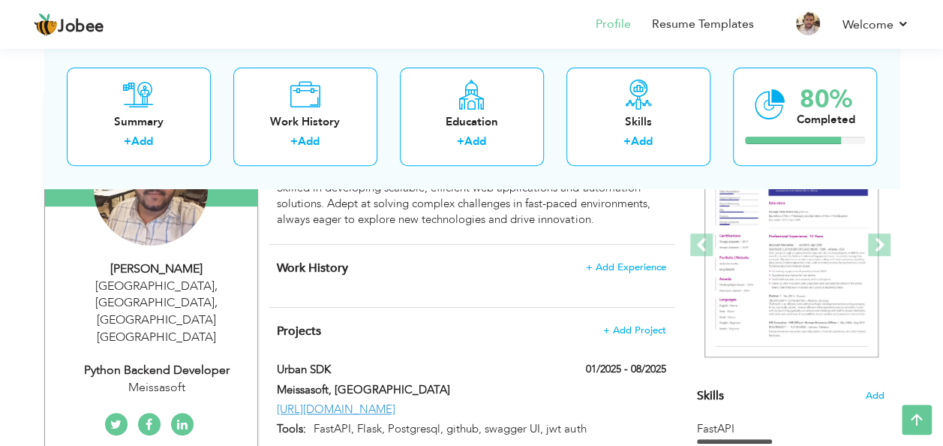
scroll to position [0, 0]
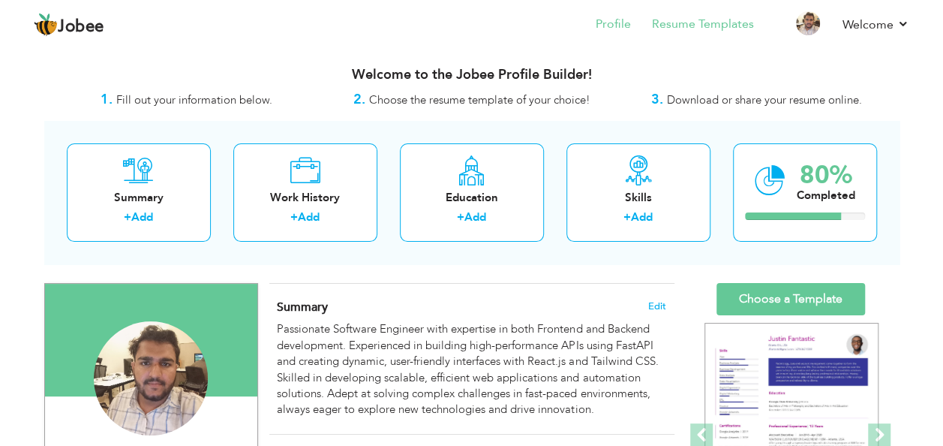
click at [731, 14] on li "Resume Templates" at bounding box center [692, 25] width 123 height 41
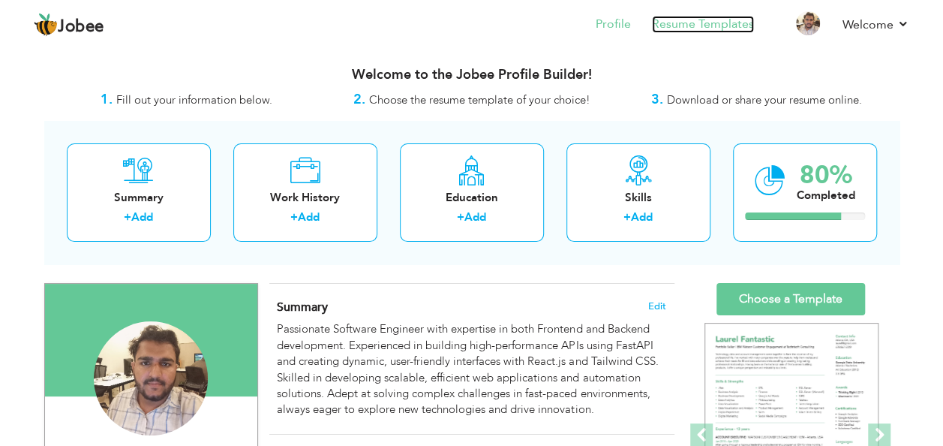
click at [727, 21] on link "Resume Templates" at bounding box center [703, 24] width 102 height 17
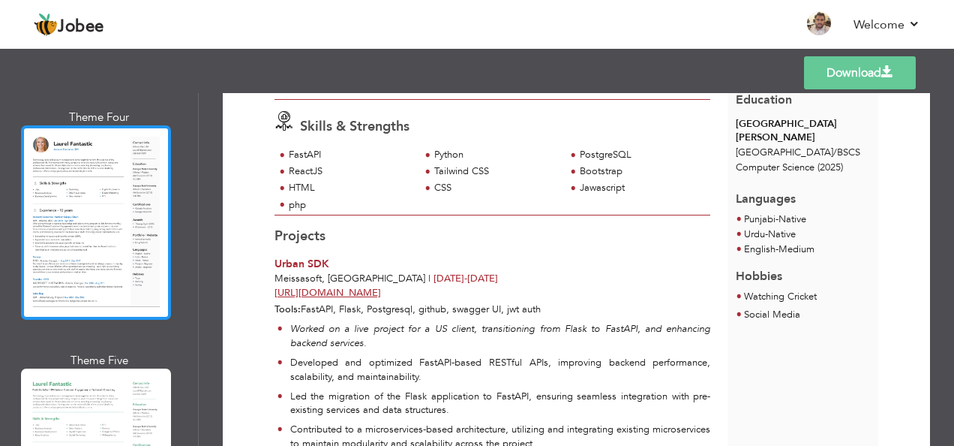
scroll to position [806, 0]
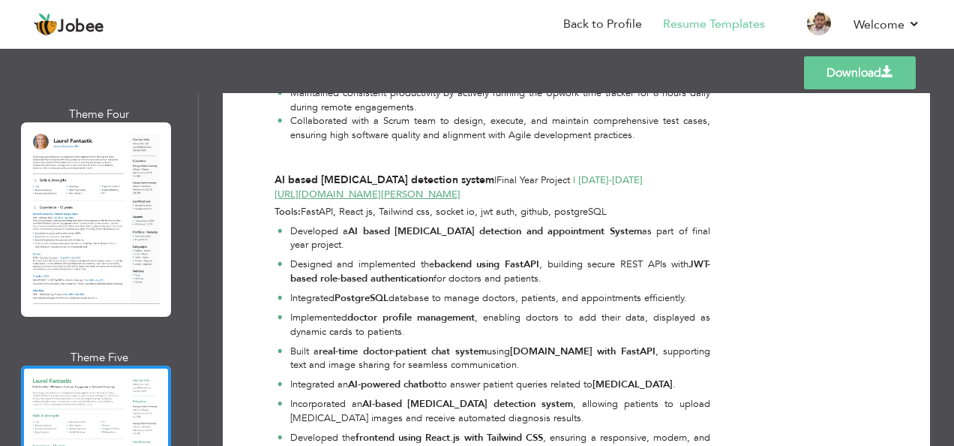
scroll to position [1001, 0]
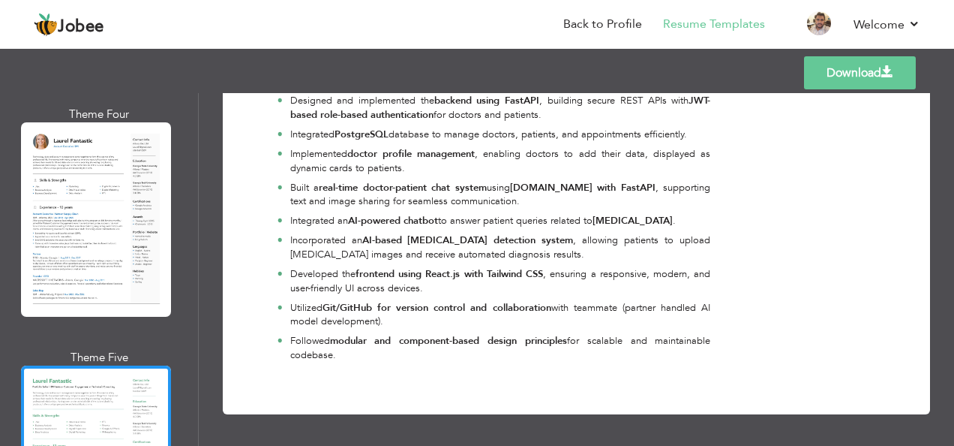
click at [861, 65] on link "Download" at bounding box center [860, 72] width 112 height 33
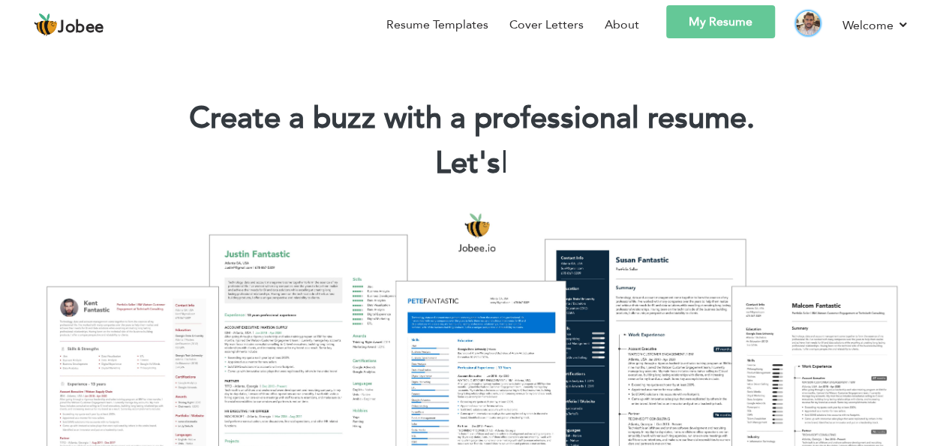
click at [814, 14] on img at bounding box center [808, 23] width 24 height 24
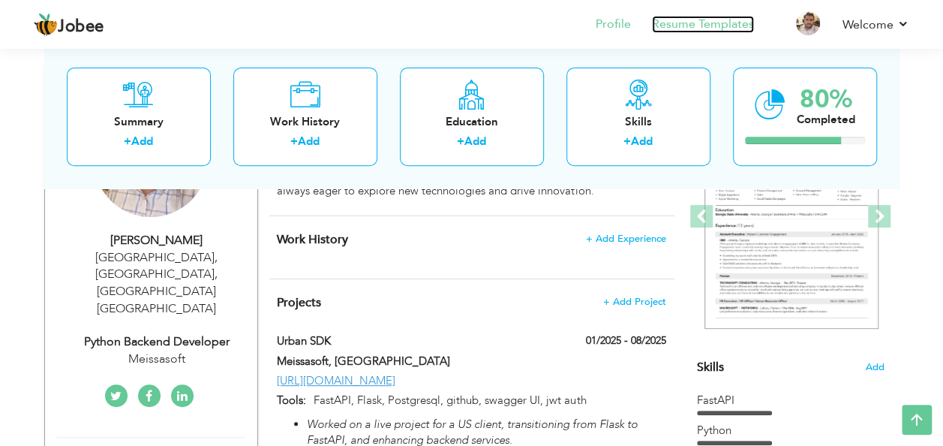
click at [731, 26] on link "Resume Templates" at bounding box center [703, 24] width 102 height 17
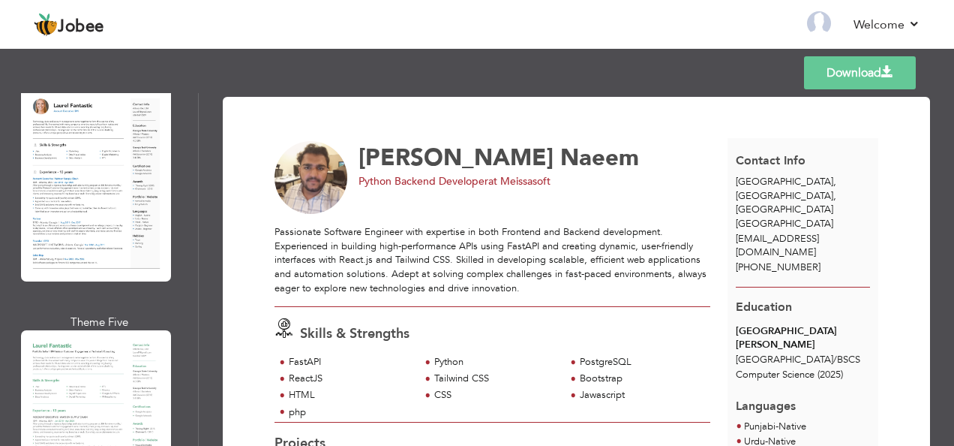
scroll to position [848, 0]
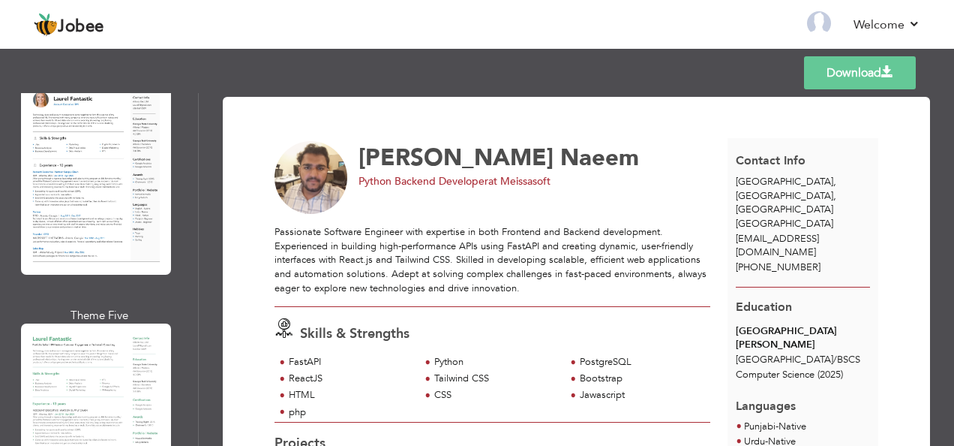
click at [59, 374] on div at bounding box center [96, 420] width 150 height 194
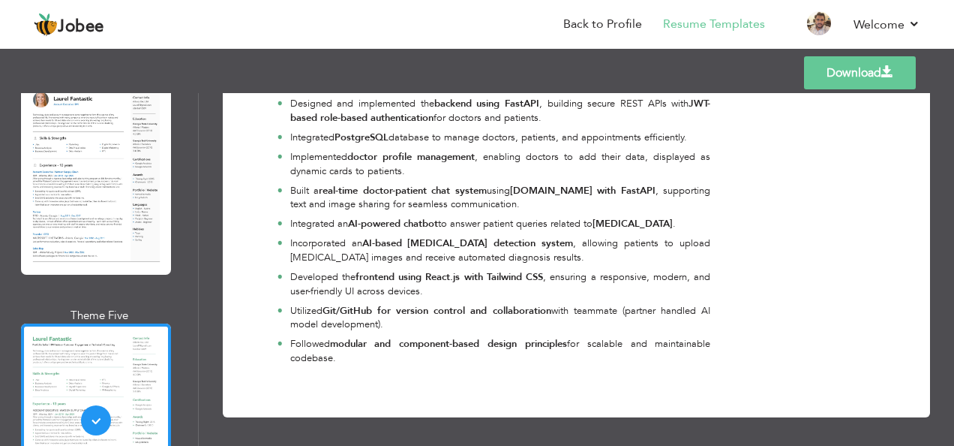
scroll to position [1001, 0]
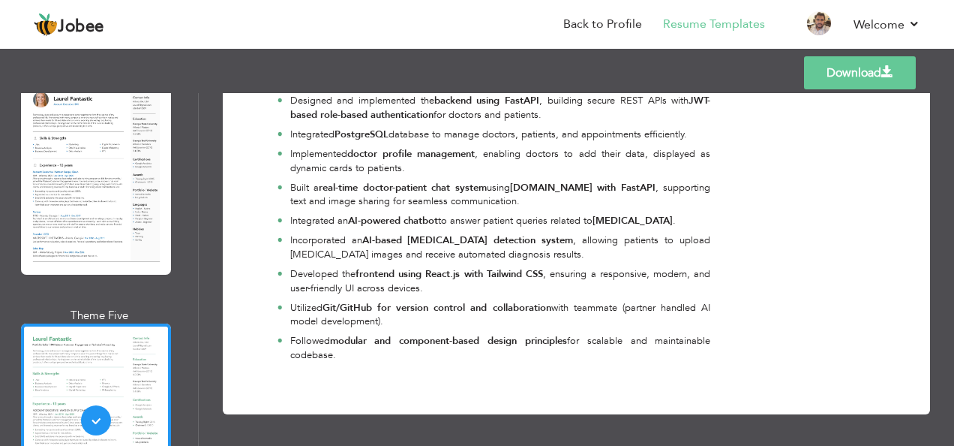
click at [834, 68] on link "Download" at bounding box center [860, 72] width 112 height 33
